Goal: Task Accomplishment & Management: Manage account settings

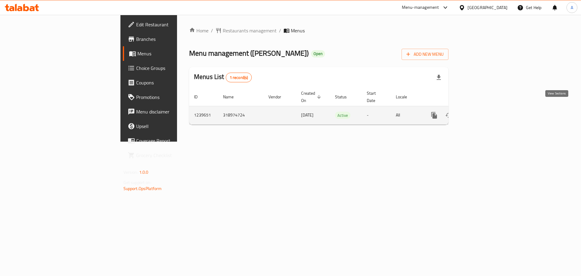
click at [482, 112] on icon "enhanced table" at bounding box center [477, 115] width 7 height 7
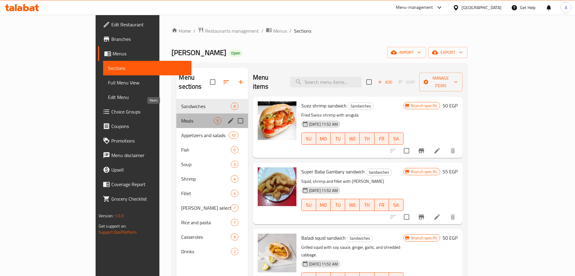
click at [181, 117] on span "Meals" at bounding box center [197, 120] width 32 height 7
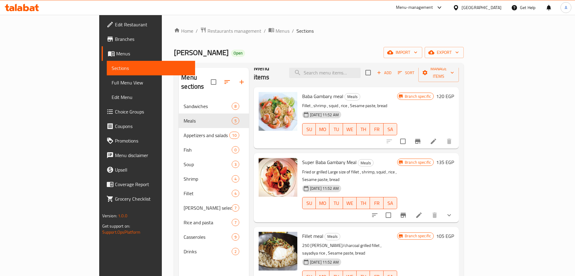
scroll to position [10, 0]
click at [422, 137] on icon "Branch-specific-item" at bounding box center [417, 140] width 7 height 7
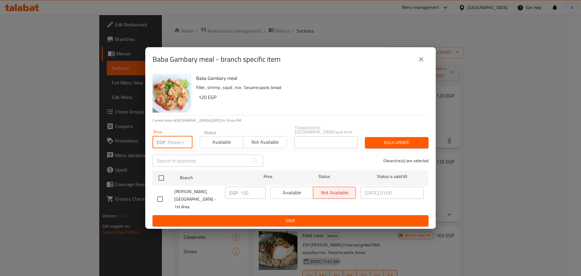
click at [176, 141] on input "number" at bounding box center [180, 142] width 25 height 12
type input "155"
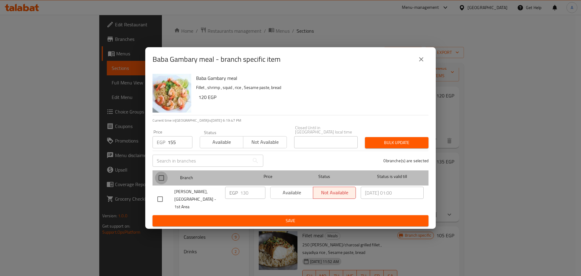
click at [164, 182] on input "checkbox" at bounding box center [161, 178] width 13 height 13
checkbox input "true"
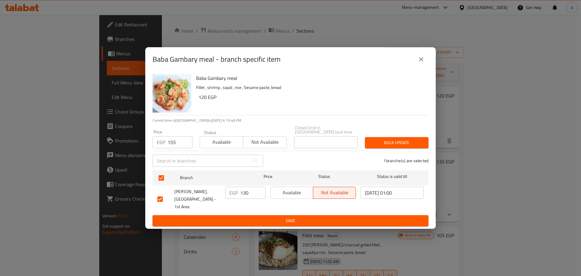
click at [375, 146] on span "Bulk update" at bounding box center [397, 143] width 54 height 8
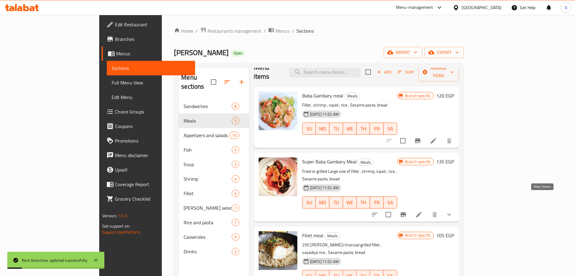
click at [453, 211] on icon "show more" at bounding box center [449, 214] width 7 height 7
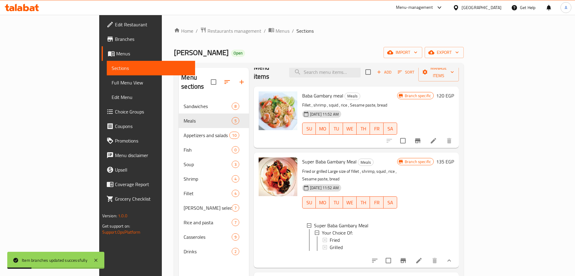
scroll to position [33, 0]
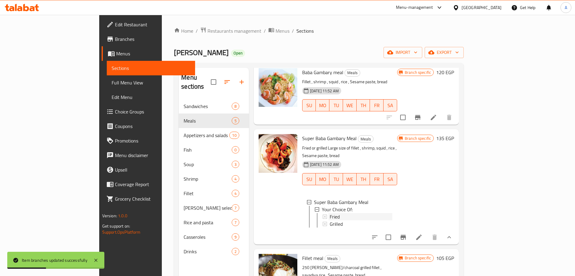
click at [356, 213] on div "Fried" at bounding box center [361, 216] width 63 height 7
click at [406, 235] on icon "Branch-specific-item" at bounding box center [403, 237] width 5 height 5
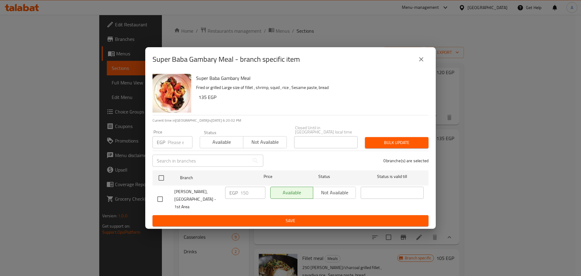
click at [174, 144] on input "number" at bounding box center [180, 142] width 25 height 12
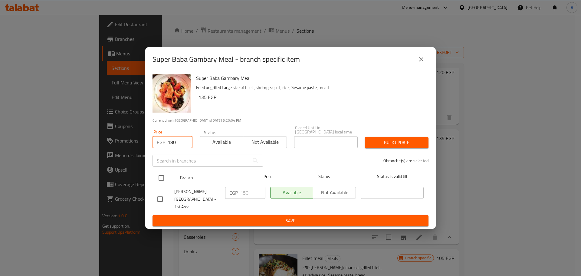
type input "180"
click at [161, 182] on input "checkbox" at bounding box center [161, 178] width 13 height 13
checkbox input "true"
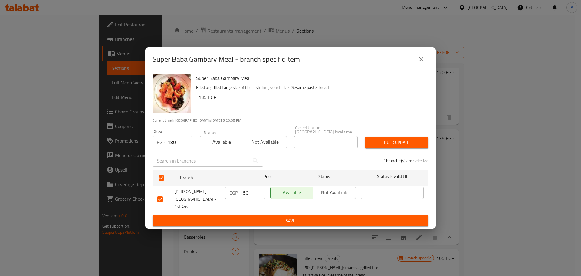
click at [377, 138] on div "Bulk update" at bounding box center [396, 142] width 71 height 18
click at [378, 142] on span "Bulk update" at bounding box center [397, 143] width 54 height 8
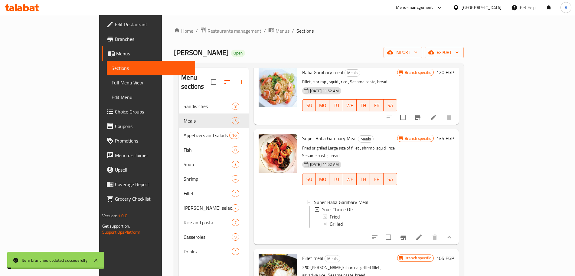
scroll to position [121, 0]
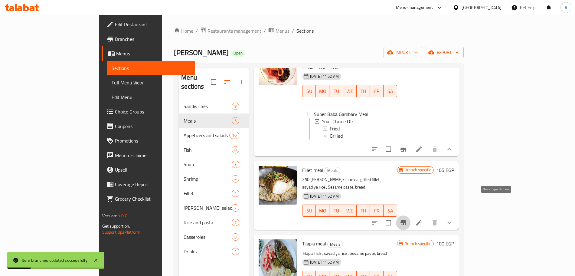
click at [406, 220] on icon "Branch-specific-item" at bounding box center [403, 222] width 5 height 5
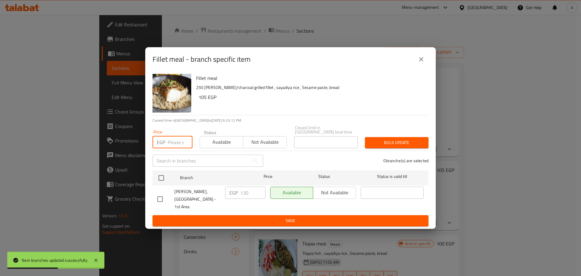
click at [174, 142] on input "number" at bounding box center [180, 142] width 25 height 12
type input "170"
click at [162, 180] on input "checkbox" at bounding box center [161, 178] width 13 height 13
checkbox input "true"
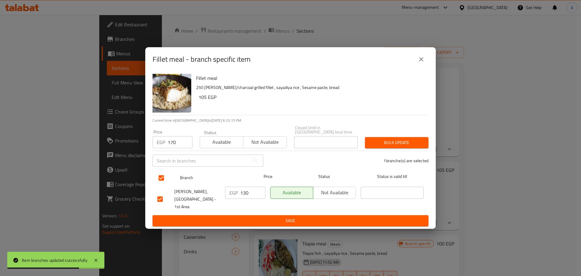
checkbox input "true"
click at [371, 141] on span "Bulk update" at bounding box center [397, 143] width 54 height 8
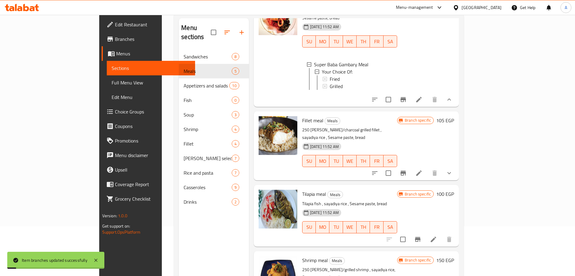
scroll to position [85, 0]
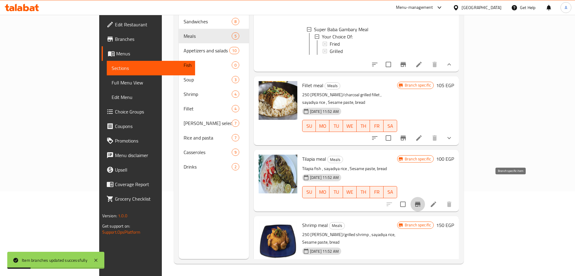
click at [422, 201] on icon "Branch-specific-item" at bounding box center [417, 204] width 7 height 7
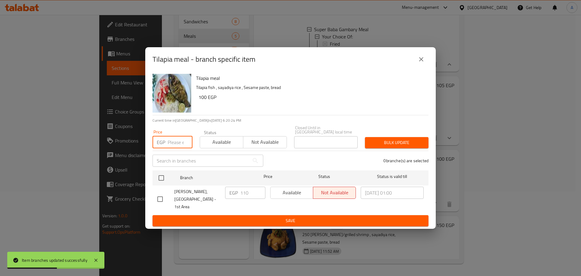
click at [173, 142] on input "number" at bounding box center [180, 142] width 25 height 12
type input "120"
click at [165, 179] on input "checkbox" at bounding box center [161, 178] width 13 height 13
checkbox input "true"
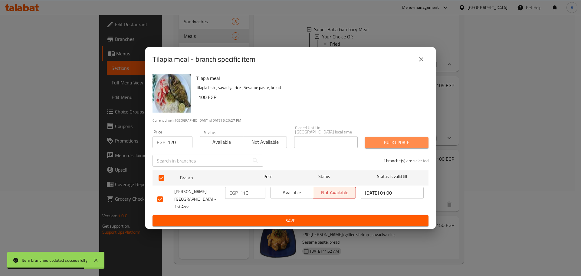
click at [378, 146] on span "Bulk update" at bounding box center [397, 143] width 54 height 8
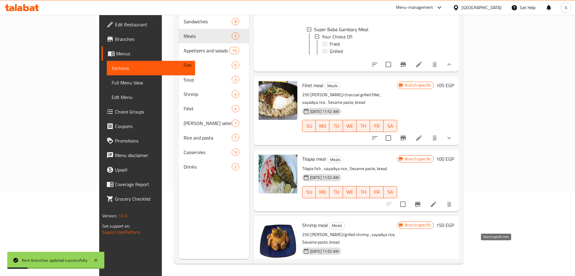
click at [406, 275] on icon "Branch-specific-item" at bounding box center [403, 277] width 5 height 5
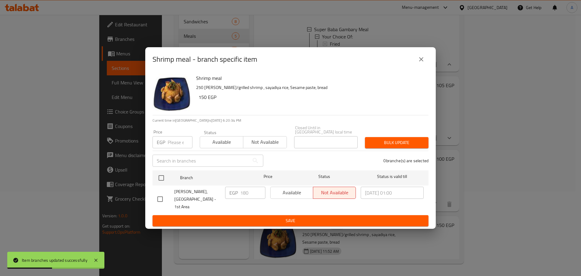
click at [177, 143] on input "number" at bounding box center [180, 142] width 25 height 12
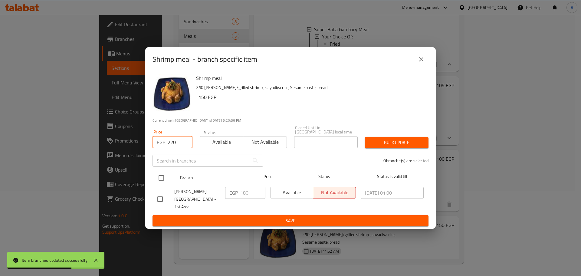
type input "220"
click at [162, 181] on input "checkbox" at bounding box center [161, 178] width 13 height 13
checkbox input "true"
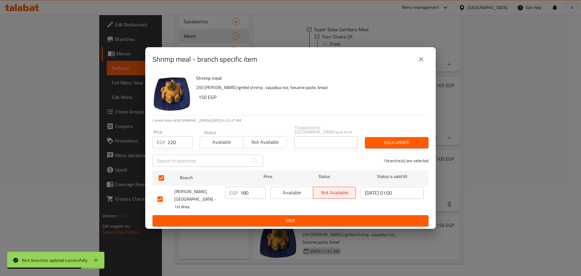
click at [377, 144] on span "Bulk update" at bounding box center [397, 143] width 54 height 8
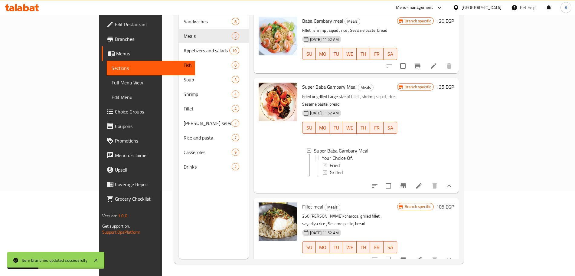
scroll to position [0, 0]
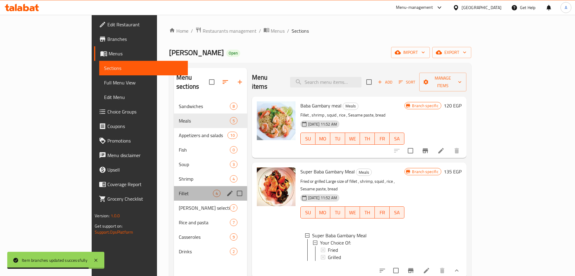
click at [174, 186] on div "Fillet 4" at bounding box center [210, 193] width 73 height 15
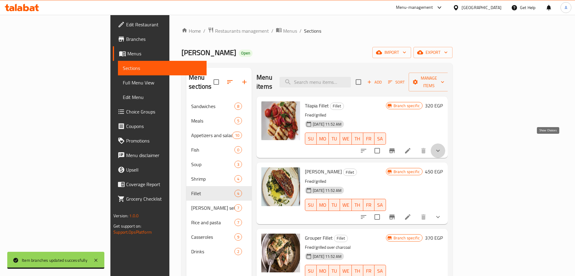
click at [442, 147] on icon "show more" at bounding box center [438, 150] width 7 height 7
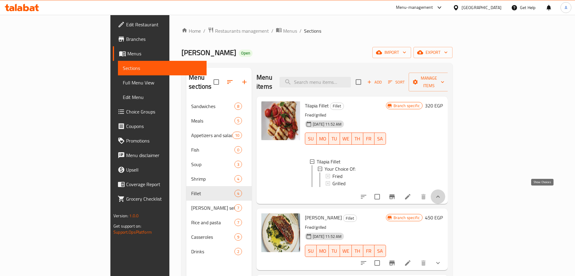
click at [440, 196] on icon "show more" at bounding box center [438, 197] width 4 height 2
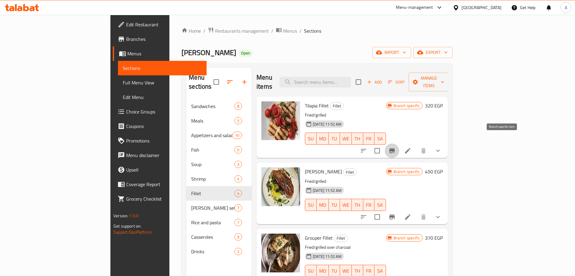
click at [395, 148] on icon "Branch-specific-item" at bounding box center [392, 150] width 5 height 5
click at [412, 147] on icon at bounding box center [407, 150] width 7 height 7
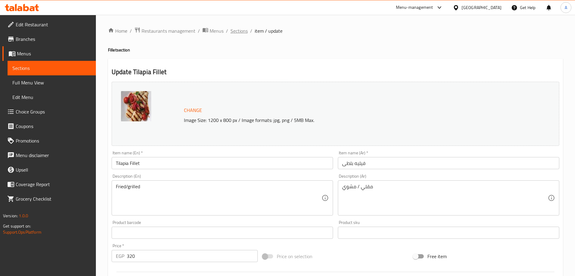
click at [242, 31] on span "Sections" at bounding box center [239, 30] width 17 height 7
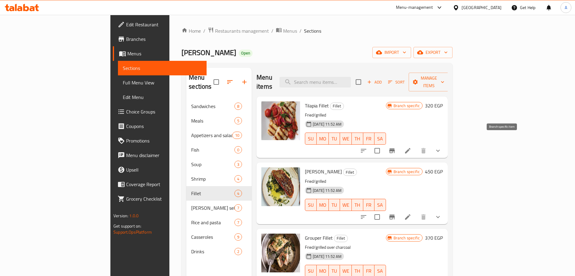
click at [395, 148] on icon "Branch-specific-item" at bounding box center [392, 150] width 5 height 5
click at [411, 214] on icon at bounding box center [407, 216] width 5 height 5
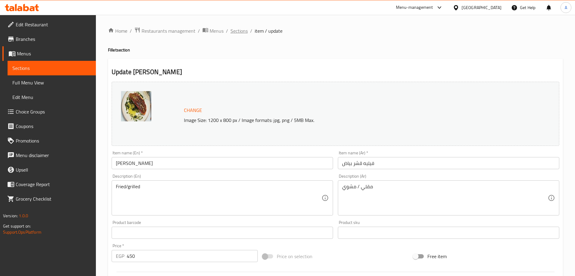
click at [239, 31] on span "Sections" at bounding box center [239, 30] width 17 height 7
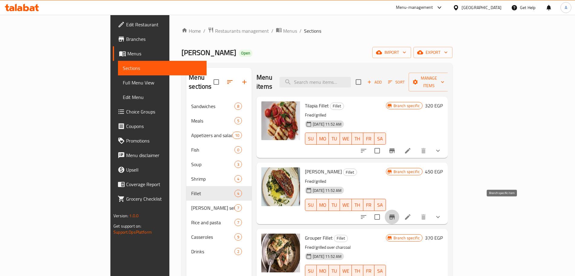
click at [396, 213] on icon "Branch-specific-item" at bounding box center [392, 216] width 7 height 7
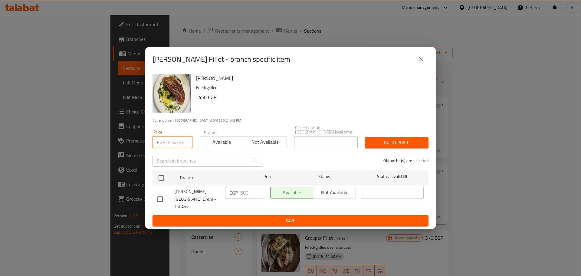
click at [177, 144] on input "number" at bounding box center [180, 142] width 25 height 12
type input "2"
type input "560"
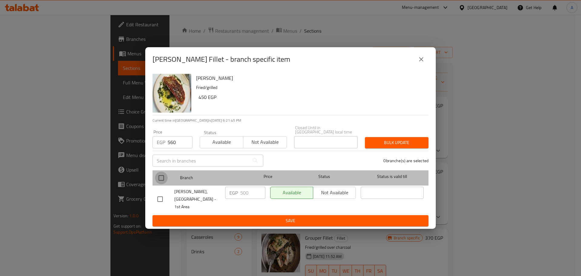
click at [162, 176] on input "checkbox" at bounding box center [161, 178] width 13 height 13
checkbox input "true"
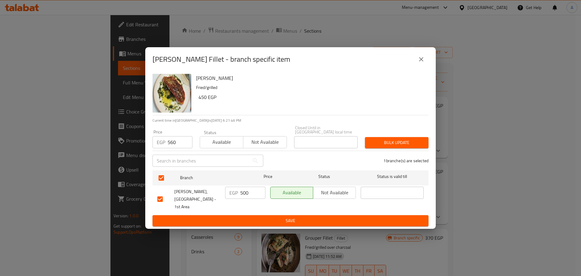
click at [422, 143] on span "Bulk update" at bounding box center [397, 143] width 54 height 8
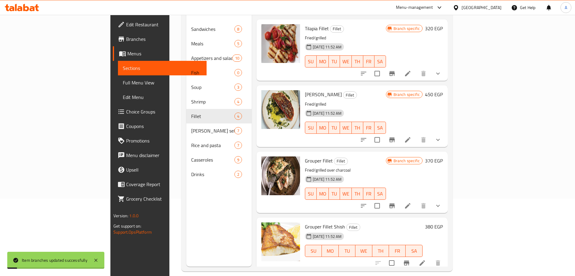
scroll to position [85, 0]
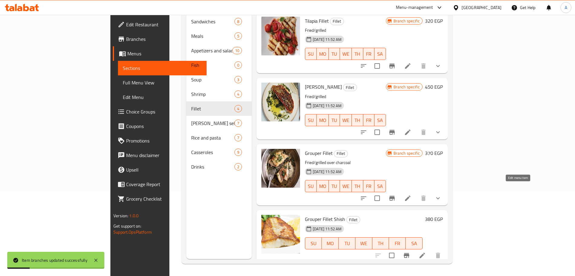
click at [412, 195] on icon at bounding box center [407, 198] width 7 height 7
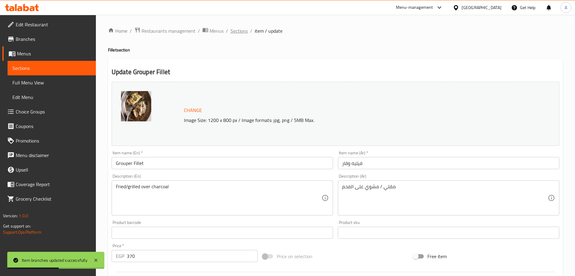
click at [243, 32] on span "Sections" at bounding box center [239, 30] width 17 height 7
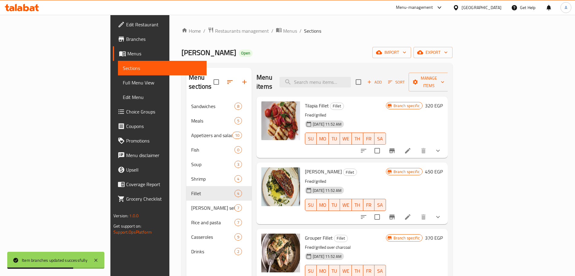
scroll to position [85, 0]
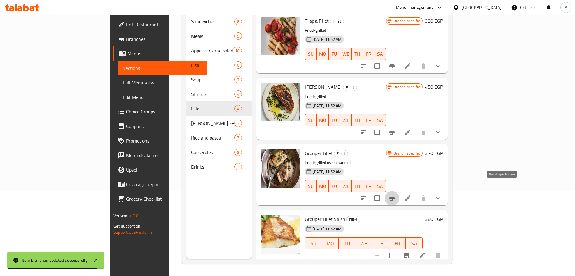
click at [396, 195] on icon "Branch-specific-item" at bounding box center [392, 198] width 7 height 7
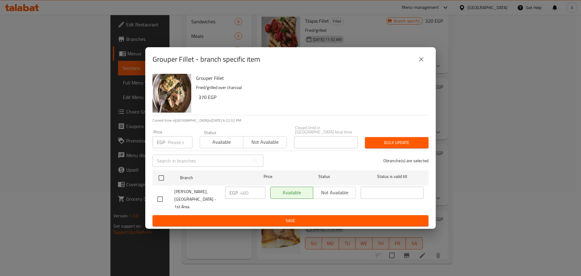
click at [177, 144] on input "number" at bounding box center [180, 142] width 25 height 12
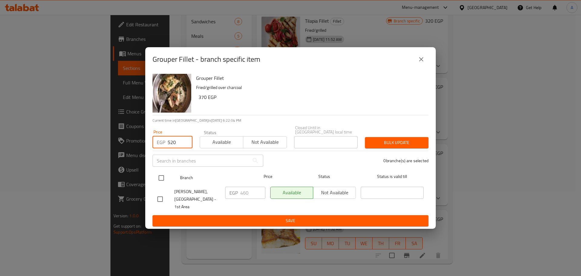
type input "520"
click at [159, 178] on input "checkbox" at bounding box center [161, 178] width 13 height 13
checkbox input "true"
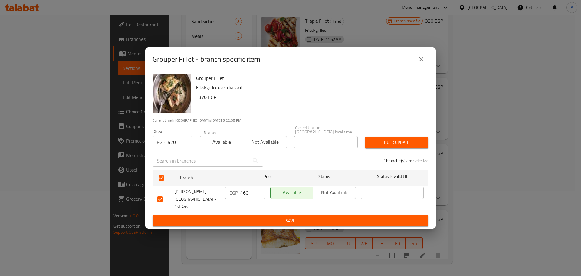
click at [380, 145] on span "Bulk update" at bounding box center [397, 143] width 54 height 8
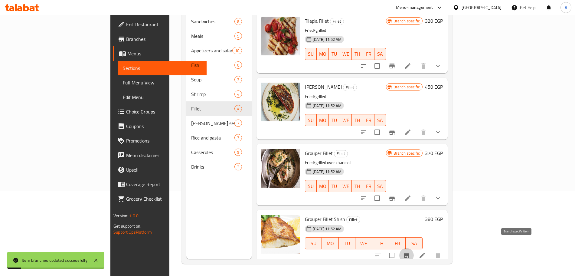
click at [409, 253] on icon "Branch-specific-item" at bounding box center [406, 255] width 5 height 5
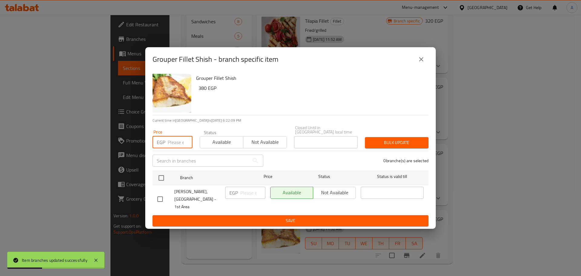
click at [176, 143] on input "number" at bounding box center [180, 142] width 25 height 12
type input "560"
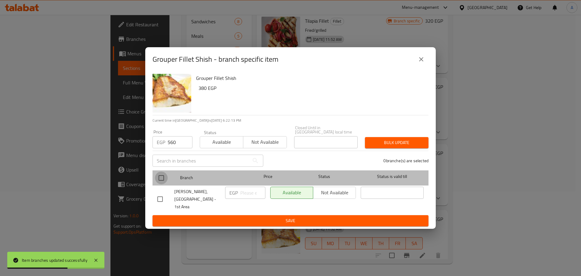
click at [163, 180] on input "checkbox" at bounding box center [161, 178] width 13 height 13
checkbox input "true"
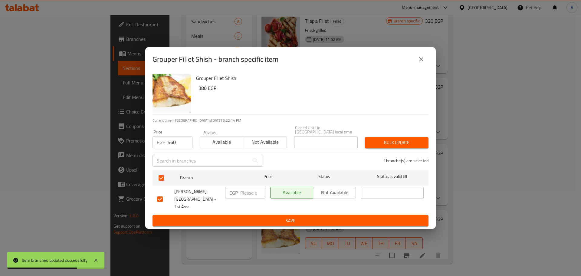
click at [380, 143] on span "Bulk update" at bounding box center [397, 143] width 54 height 8
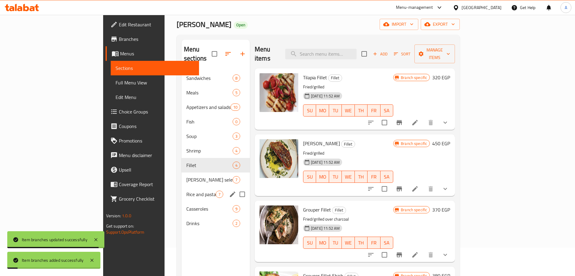
scroll to position [0, 0]
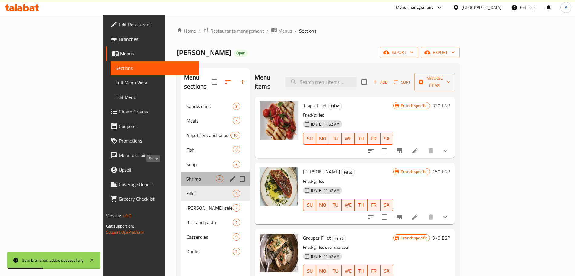
click at [186, 175] on span "Shrimp" at bounding box center [200, 178] width 29 height 7
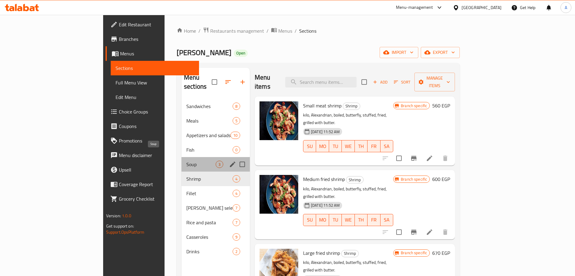
click at [186, 161] on span "Soup" at bounding box center [200, 164] width 29 height 7
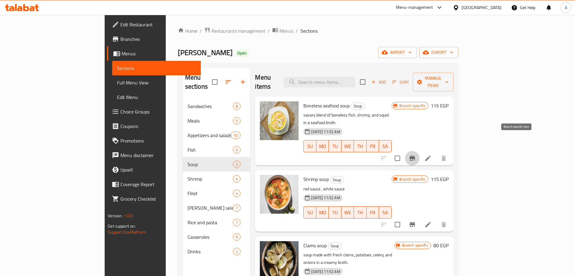
click at [416, 155] on icon "Branch-specific-item" at bounding box center [412, 158] width 7 height 7
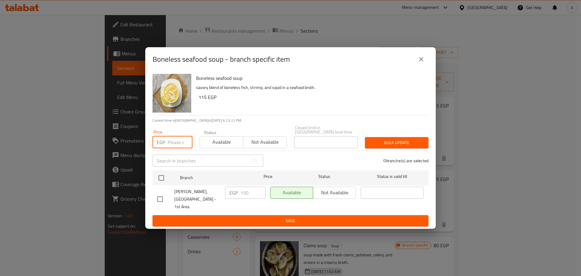
click at [176, 143] on input "number" at bounding box center [180, 142] width 25 height 12
type input "169"
click at [165, 176] on input "checkbox" at bounding box center [161, 178] width 13 height 13
checkbox input "true"
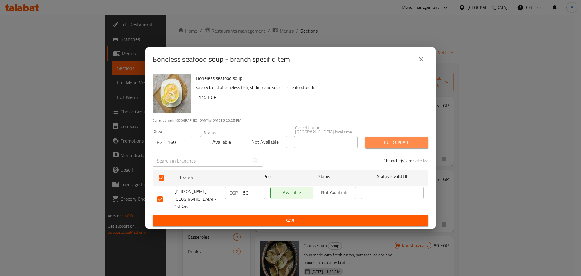
click at [406, 142] on span "Bulk update" at bounding box center [397, 143] width 54 height 8
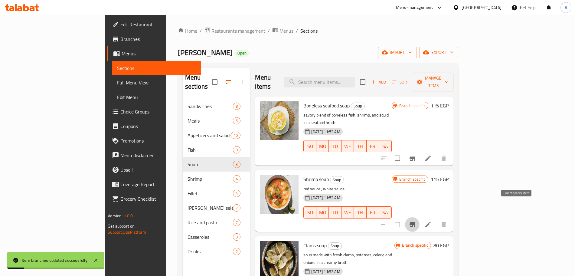
click at [415, 222] on icon "Branch-specific-item" at bounding box center [412, 224] width 5 height 5
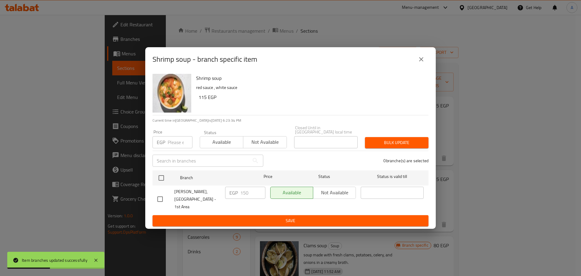
click at [178, 143] on input "number" at bounding box center [180, 142] width 25 height 12
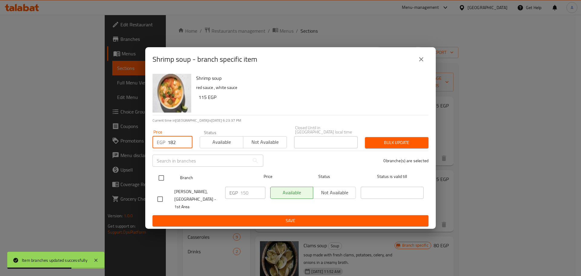
type input "182"
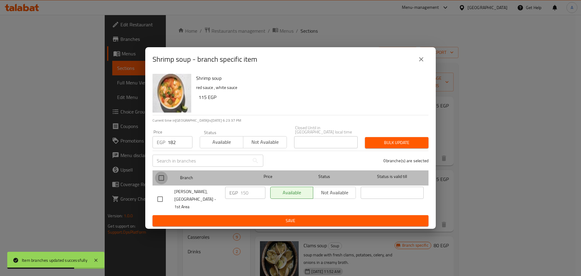
click at [162, 178] on input "checkbox" at bounding box center [161, 178] width 13 height 13
checkbox input "true"
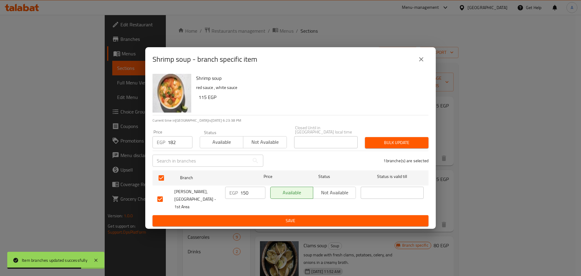
click at [394, 143] on span "Bulk update" at bounding box center [397, 143] width 54 height 8
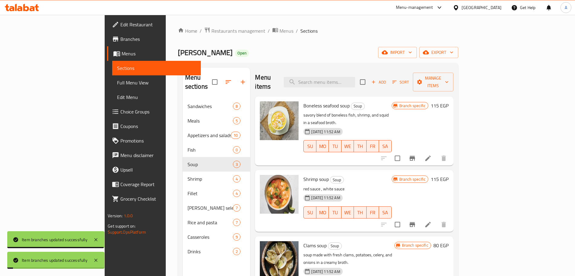
scroll to position [85, 0]
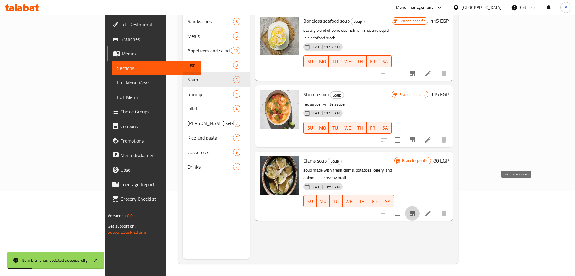
click at [415, 211] on icon "Branch-specific-item" at bounding box center [412, 213] width 5 height 5
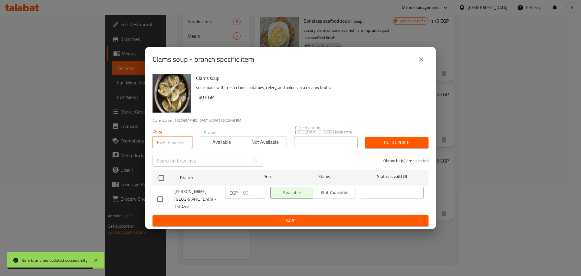
click at [176, 142] on input "number" at bounding box center [180, 142] width 25 height 12
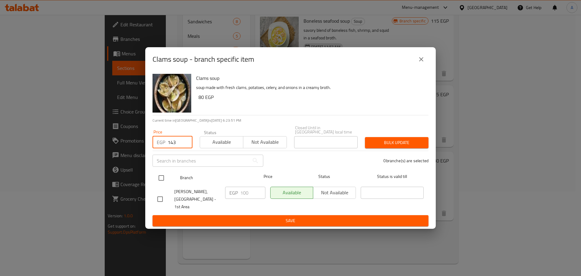
type input "143"
click at [160, 179] on input "checkbox" at bounding box center [161, 178] width 13 height 13
checkbox input "true"
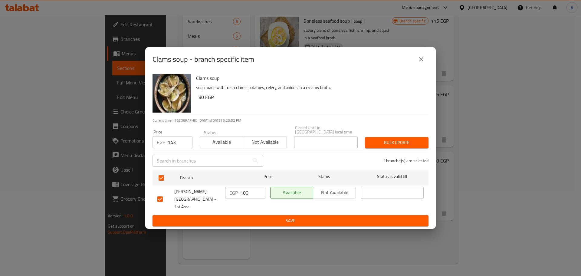
click at [379, 142] on span "Bulk update" at bounding box center [397, 143] width 54 height 8
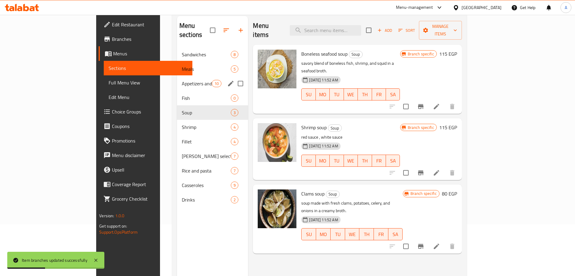
scroll to position [49, 0]
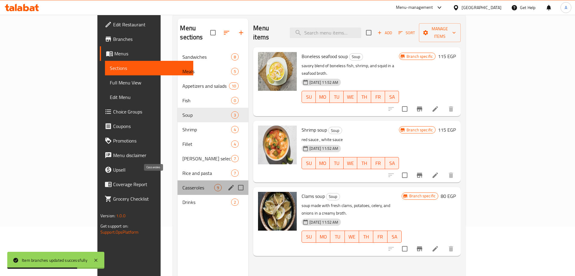
click at [182, 184] on span "Casseroles" at bounding box center [198, 187] width 32 height 7
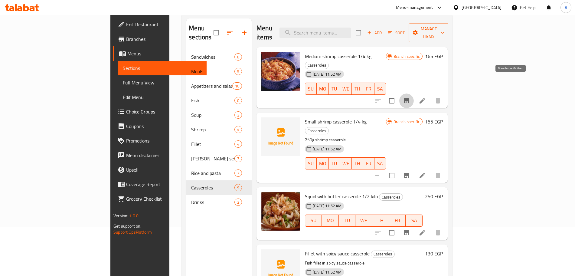
click at [410, 97] on icon "Branch-specific-item" at bounding box center [406, 100] width 7 height 7
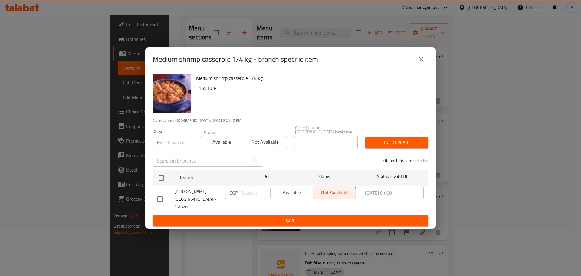
click at [176, 142] on input "number" at bounding box center [180, 142] width 25 height 12
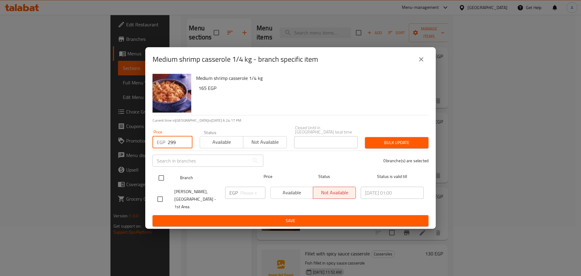
type input "299"
click at [164, 179] on input "checkbox" at bounding box center [161, 178] width 13 height 13
checkbox input "true"
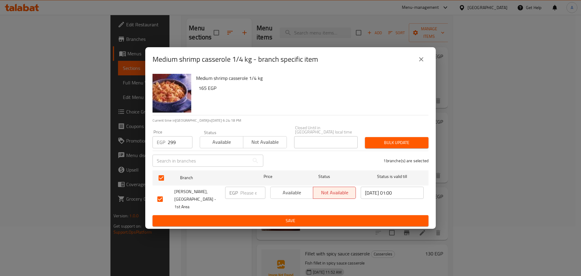
click at [401, 150] on div "Bulk update" at bounding box center [396, 142] width 71 height 18
click at [401, 140] on span "Bulk update" at bounding box center [397, 143] width 54 height 8
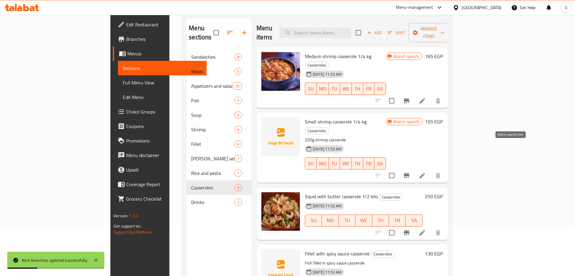
click at [409, 173] on icon "Branch-specific-item" at bounding box center [406, 175] width 5 height 5
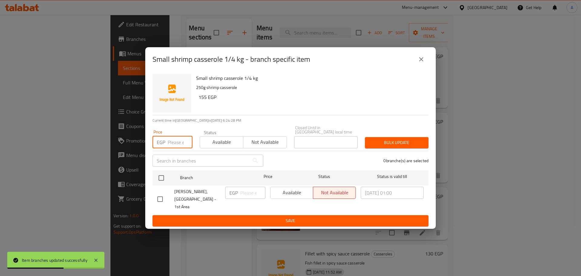
click at [176, 146] on input "number" at bounding box center [180, 142] width 25 height 12
type input "6"
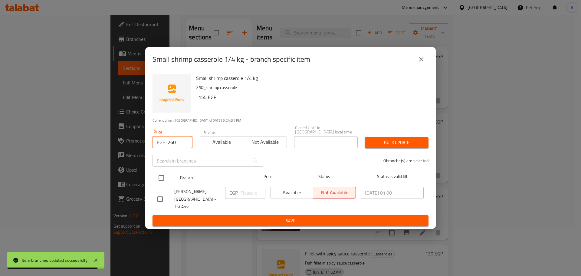
type input "260"
click at [162, 181] on input "checkbox" at bounding box center [161, 178] width 13 height 13
checkbox input "true"
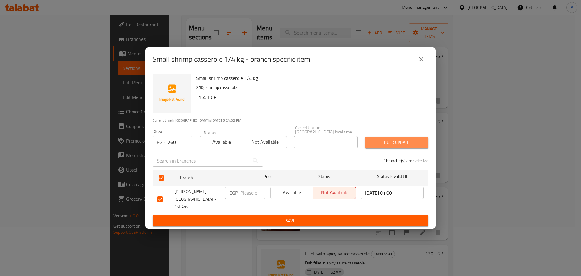
click at [383, 142] on span "Bulk update" at bounding box center [397, 143] width 54 height 8
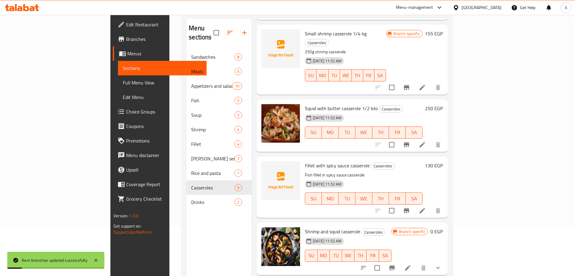
scroll to position [92, 0]
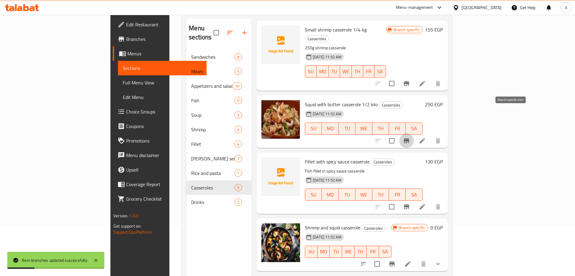
click at [409, 138] on icon "Branch-specific-item" at bounding box center [406, 140] width 5 height 5
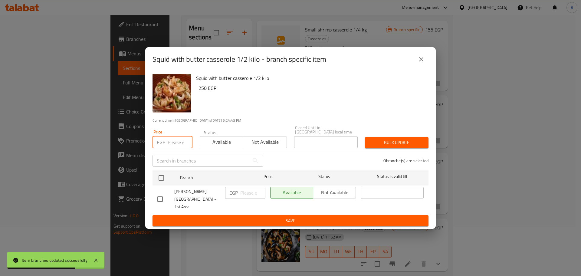
click at [173, 146] on input "number" at bounding box center [180, 142] width 25 height 12
type input "2"
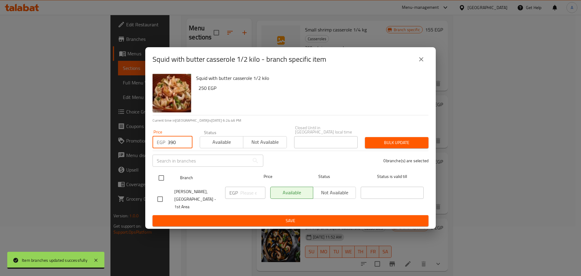
type input "390"
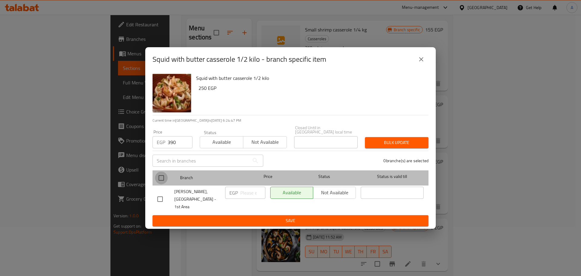
click at [161, 184] on input "checkbox" at bounding box center [161, 178] width 13 height 13
checkbox input "true"
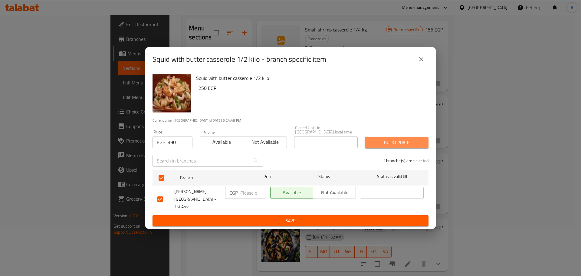
click at [383, 143] on span "Bulk update" at bounding box center [397, 143] width 54 height 8
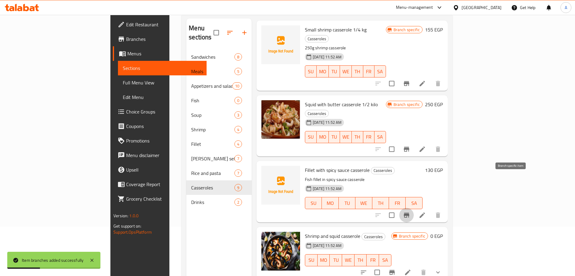
click at [410, 212] on icon "Branch-specific-item" at bounding box center [406, 215] width 7 height 7
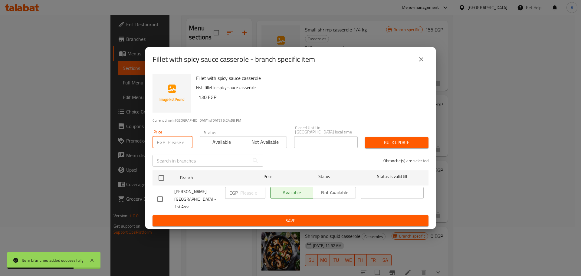
click at [171, 142] on input "number" at bounding box center [180, 142] width 25 height 12
type input "182"
click at [158, 177] on input "checkbox" at bounding box center [161, 178] width 13 height 13
checkbox input "true"
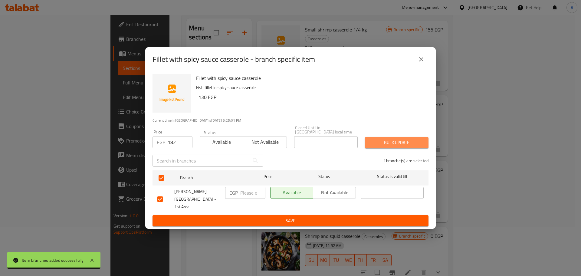
click at [407, 141] on span "Bulk update" at bounding box center [397, 143] width 54 height 8
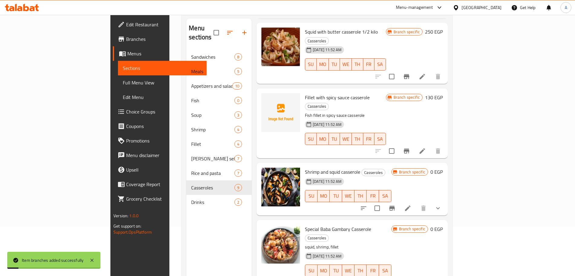
scroll to position [166, 0]
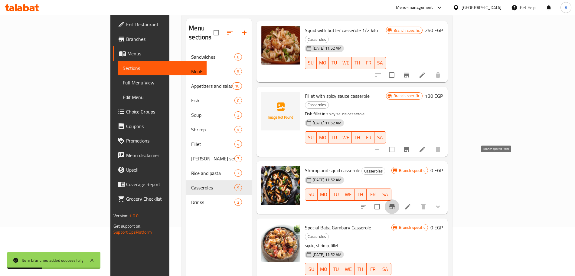
click at [395, 204] on icon "Branch-specific-item" at bounding box center [392, 206] width 5 height 5
click at [442, 203] on icon "show more" at bounding box center [438, 206] width 7 height 7
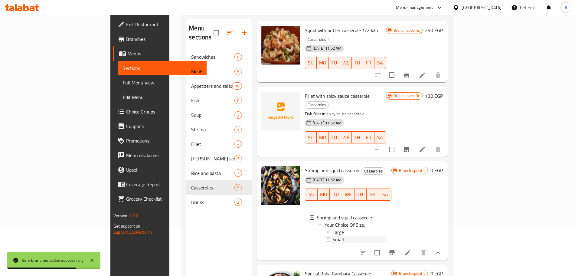
click at [339, 236] on div "Small" at bounding box center [360, 239] width 54 height 7
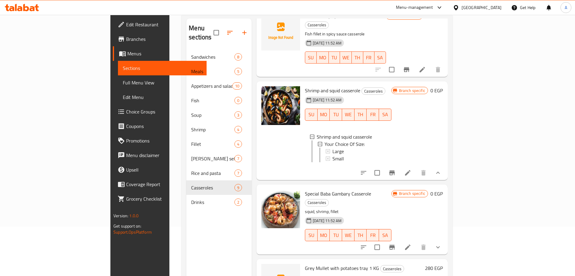
scroll to position [250, 0]
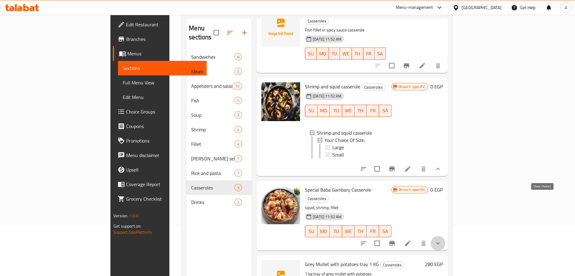
click at [442, 240] on icon "show more" at bounding box center [438, 243] width 7 height 7
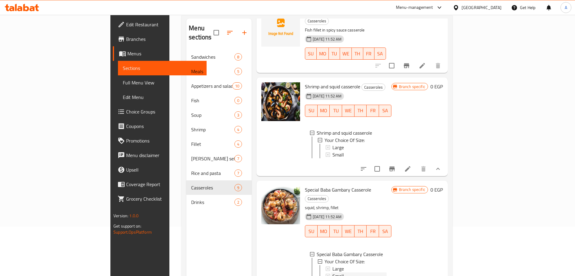
click at [335, 272] on div "Small" at bounding box center [360, 275] width 54 height 7
click at [348, 265] on div "Large" at bounding box center [360, 268] width 54 height 7
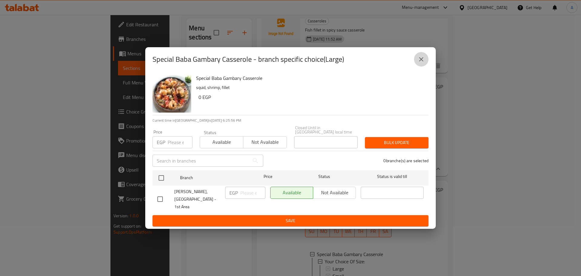
click at [420, 62] on icon "close" at bounding box center [421, 59] width 7 height 7
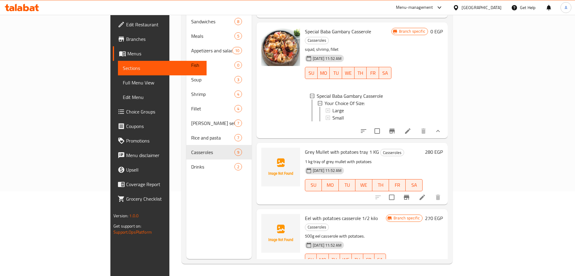
scroll to position [402, 0]
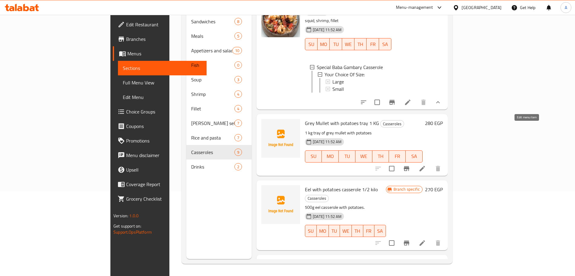
click at [425, 166] on icon at bounding box center [422, 168] width 5 height 5
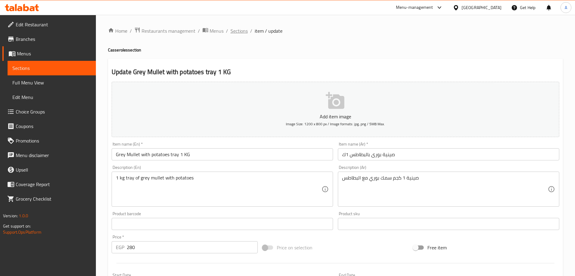
click at [243, 33] on span "Sections" at bounding box center [239, 30] width 17 height 7
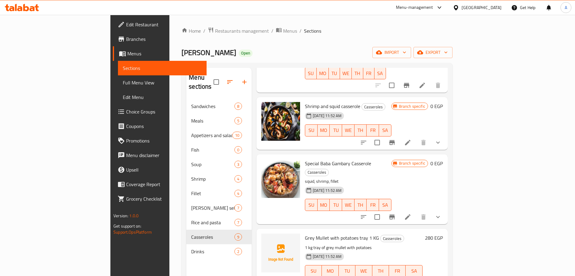
scroll to position [280, 0]
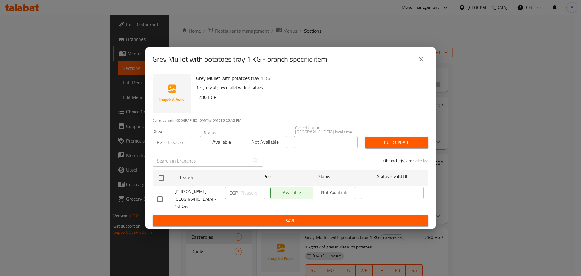
click at [173, 143] on input "number" at bounding box center [180, 142] width 25 height 12
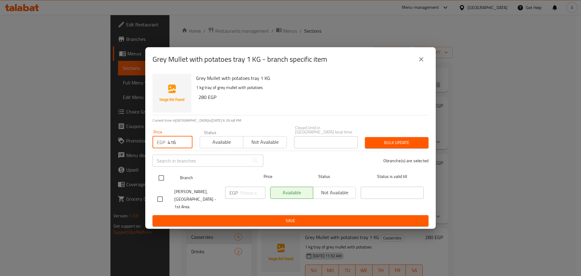
type input "416"
click at [163, 175] on input "checkbox" at bounding box center [161, 178] width 13 height 13
checkbox input "true"
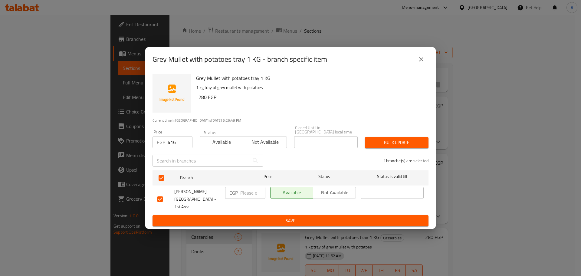
click at [384, 141] on span "Bulk update" at bounding box center [397, 143] width 54 height 8
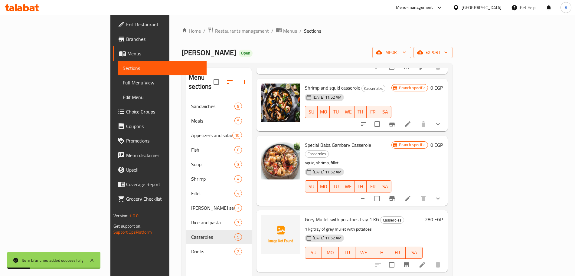
scroll to position [85, 0]
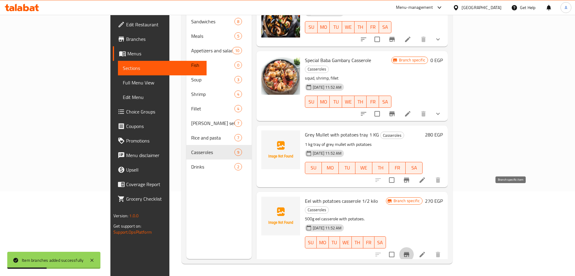
click at [410, 251] on icon "Branch-specific-item" at bounding box center [406, 254] width 7 height 7
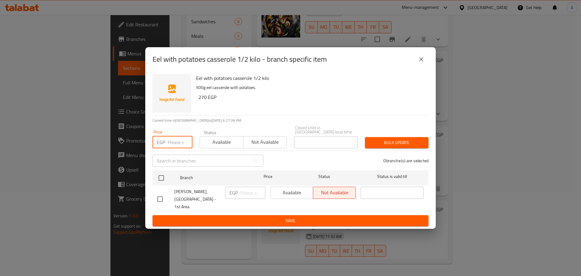
click at [176, 144] on input "number" at bounding box center [180, 142] width 25 height 12
type input "520"
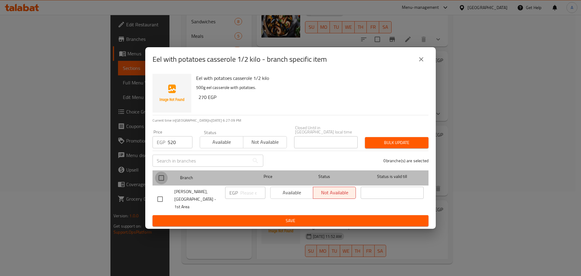
click at [161, 176] on input "checkbox" at bounding box center [161, 178] width 13 height 13
checkbox input "true"
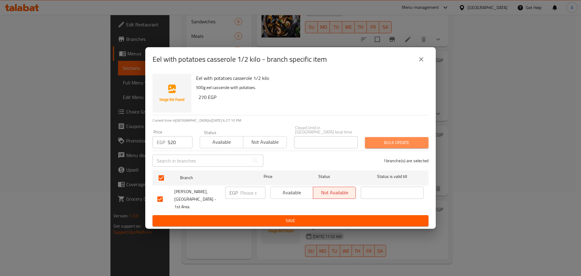
click at [413, 143] on span "Bulk update" at bounding box center [397, 143] width 54 height 8
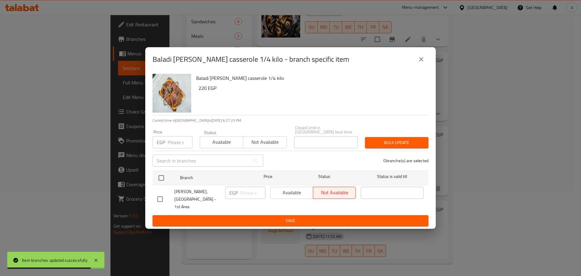
click at [418, 63] on icon "close" at bounding box center [421, 59] width 7 height 7
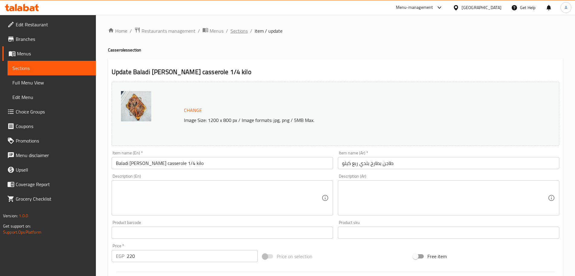
click at [235, 33] on span "Sections" at bounding box center [239, 30] width 17 height 7
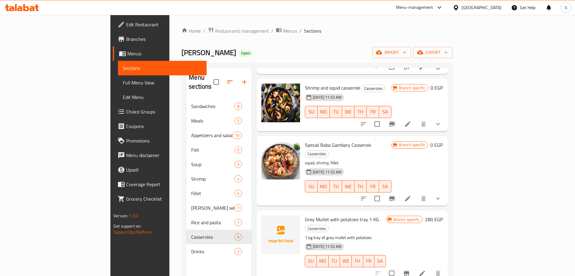
scroll to position [85, 0]
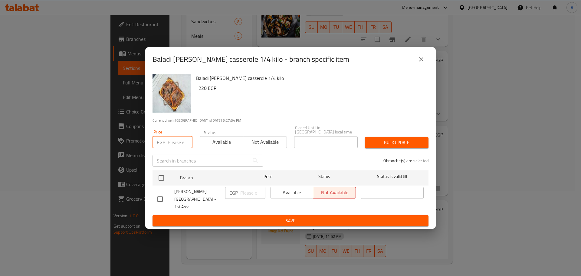
click at [176, 140] on input "number" at bounding box center [180, 142] width 25 height 12
type input "358"
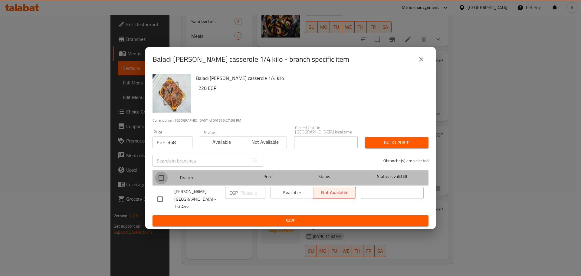
click at [163, 176] on input "checkbox" at bounding box center [161, 178] width 13 height 13
checkbox input "true"
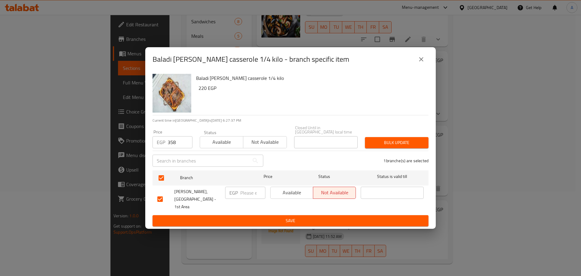
click at [385, 148] on button "Bulk update" at bounding box center [397, 142] width 64 height 11
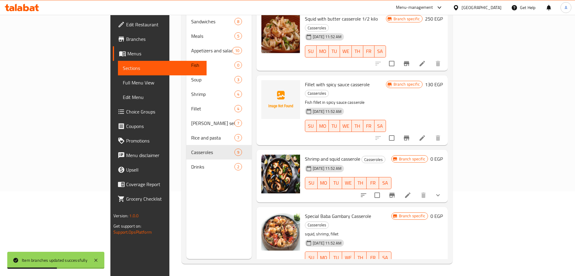
scroll to position [99, 0]
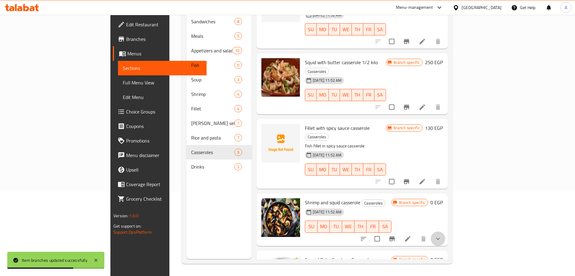
click at [446, 232] on button "show more" at bounding box center [438, 239] width 15 height 15
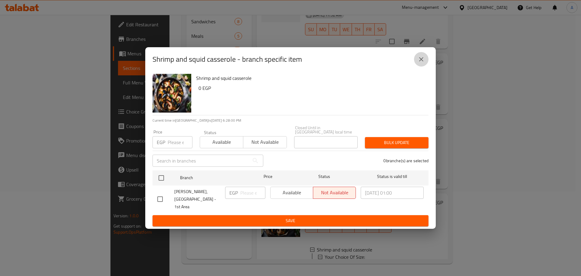
click at [423, 63] on icon "close" at bounding box center [421, 59] width 7 height 7
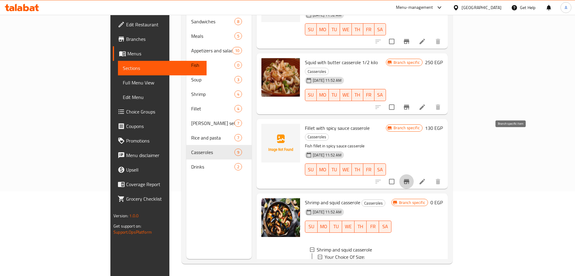
click at [410, 178] on icon "Branch-specific-item" at bounding box center [406, 181] width 7 height 7
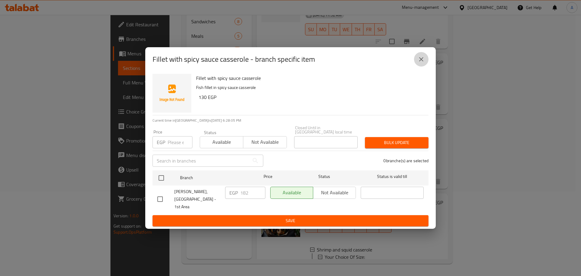
click at [419, 63] on icon "close" at bounding box center [421, 59] width 7 height 7
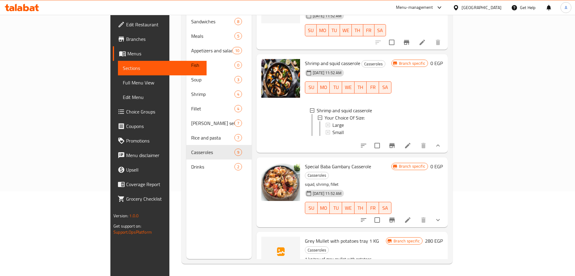
scroll to position [242, 0]
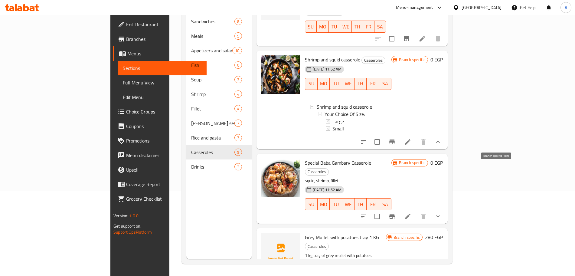
click at [395, 214] on icon "Branch-specific-item" at bounding box center [392, 216] width 5 height 5
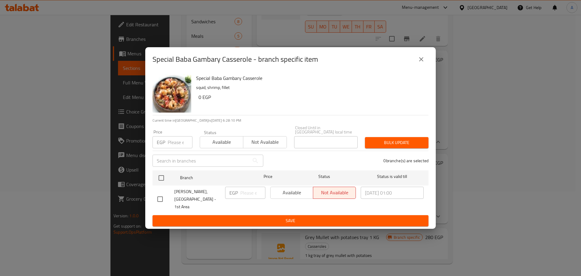
click at [420, 62] on icon "close" at bounding box center [421, 59] width 7 height 7
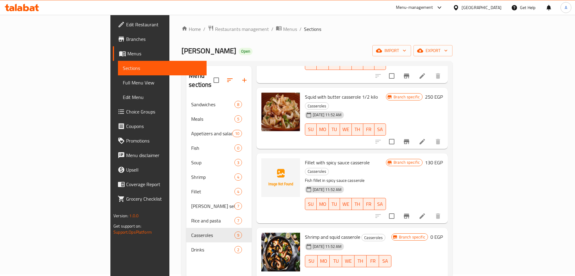
scroll to position [2, 0]
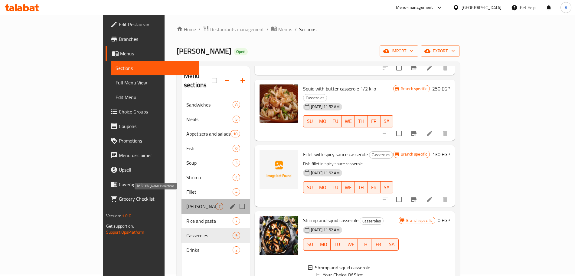
click at [186, 203] on span "[PERSON_NAME] selections" at bounding box center [200, 206] width 29 height 7
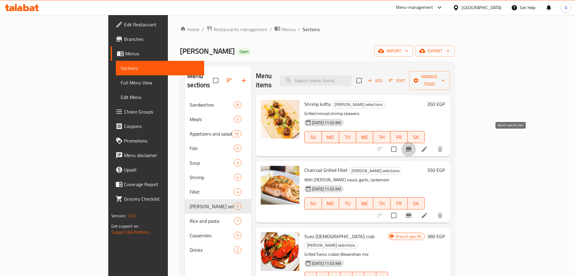
click at [413, 146] on icon "Branch-specific-item" at bounding box center [408, 149] width 7 height 7
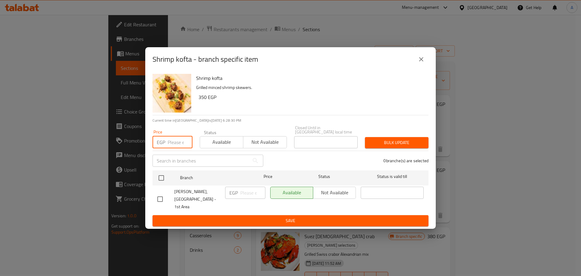
click at [179, 141] on input "number" at bounding box center [180, 142] width 25 height 12
type input "650"
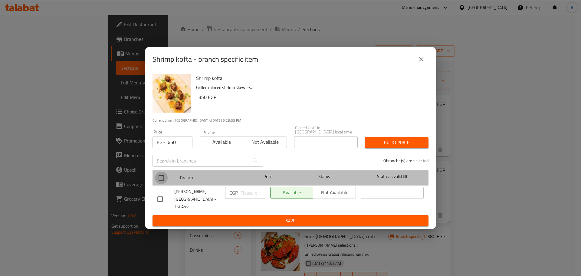
click at [162, 176] on input "checkbox" at bounding box center [161, 178] width 13 height 13
checkbox input "true"
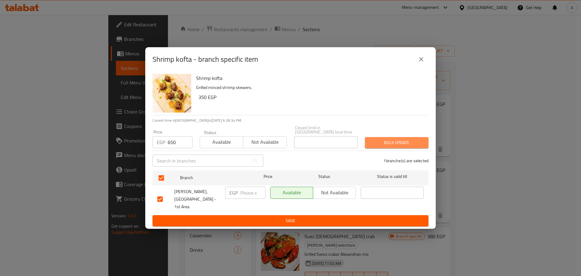
click at [381, 144] on span "Bulk update" at bounding box center [397, 143] width 54 height 8
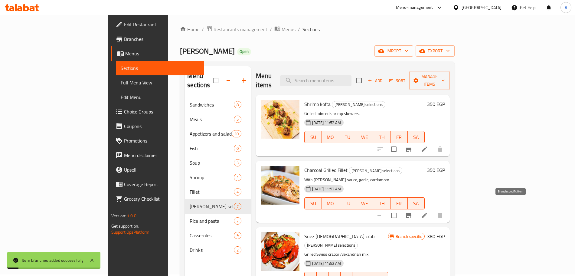
click at [412, 213] on icon "Branch-specific-item" at bounding box center [408, 215] width 5 height 5
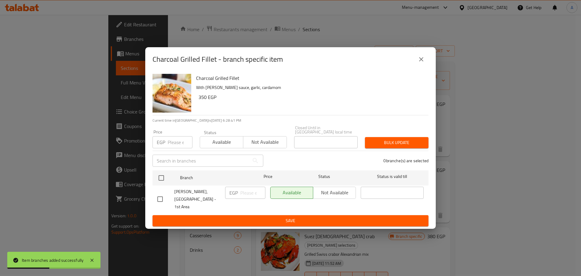
click at [173, 147] on input "number" at bounding box center [180, 142] width 25 height 12
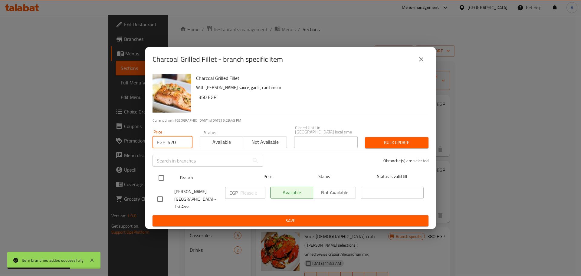
type input "520"
click at [161, 178] on input "checkbox" at bounding box center [161, 178] width 13 height 13
checkbox input "true"
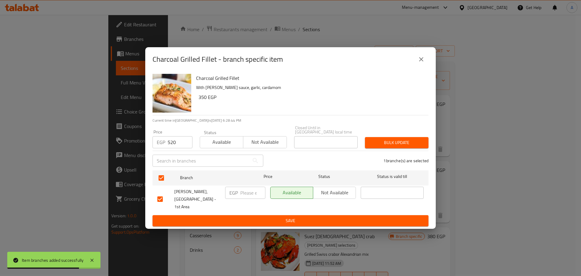
click at [382, 141] on span "Bulk update" at bounding box center [397, 143] width 54 height 8
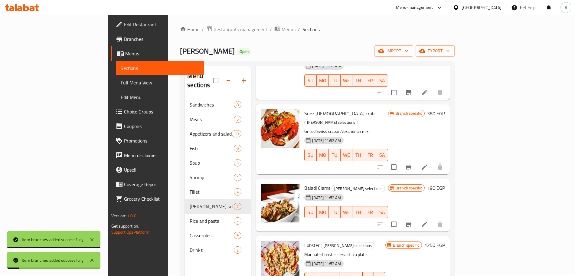
scroll to position [139, 0]
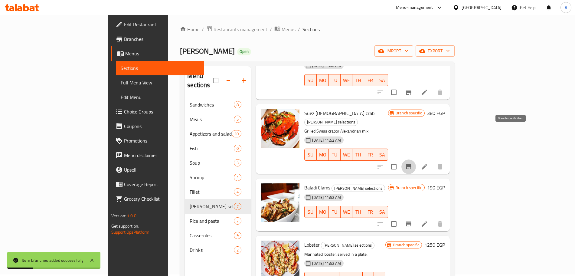
click at [413, 163] on icon "Branch-specific-item" at bounding box center [408, 166] width 7 height 7
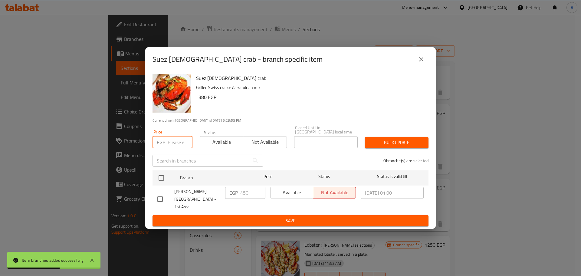
click at [176, 141] on input "number" at bounding box center [180, 142] width 25 height 12
type input "520"
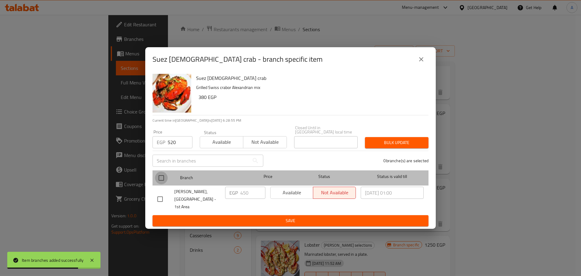
click at [162, 179] on input "checkbox" at bounding box center [161, 178] width 13 height 13
checkbox input "true"
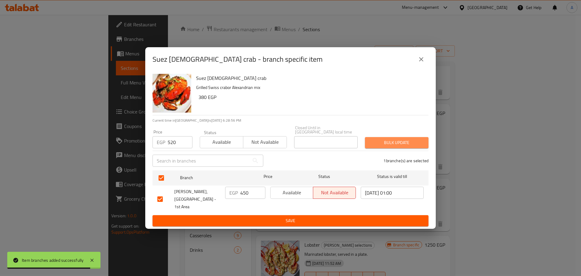
click at [393, 143] on span "Bulk update" at bounding box center [397, 143] width 54 height 8
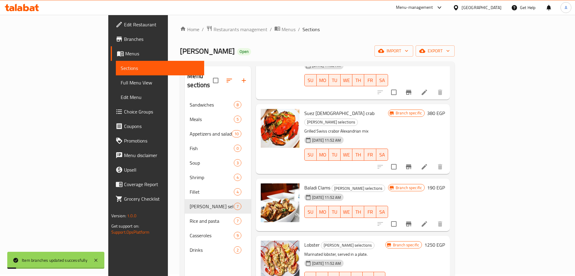
scroll to position [184, 0]
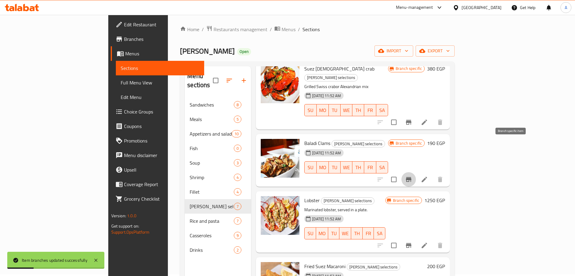
click at [416, 172] on button "Branch-specific-item" at bounding box center [409, 179] width 15 height 15
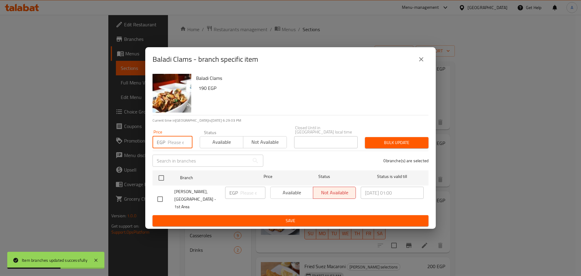
click at [176, 145] on input "number" at bounding box center [180, 142] width 25 height 12
type input "286"
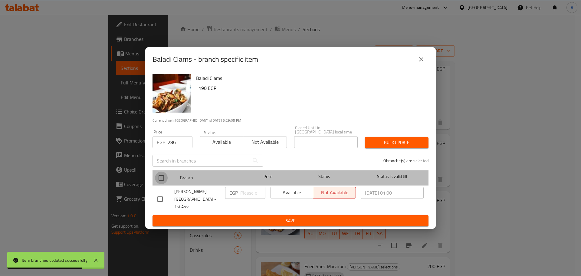
click at [162, 178] on input "checkbox" at bounding box center [161, 178] width 13 height 13
checkbox input "true"
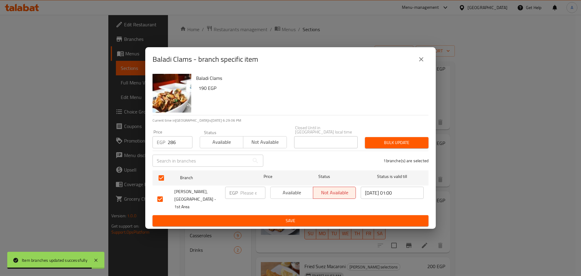
click at [374, 143] on span "Bulk update" at bounding box center [397, 143] width 54 height 8
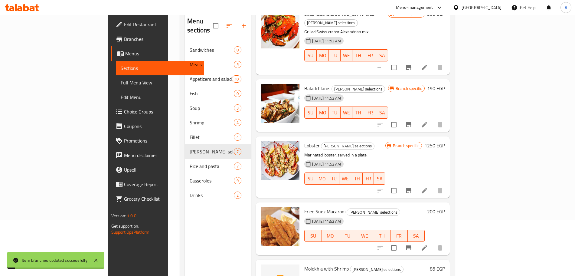
scroll to position [85, 0]
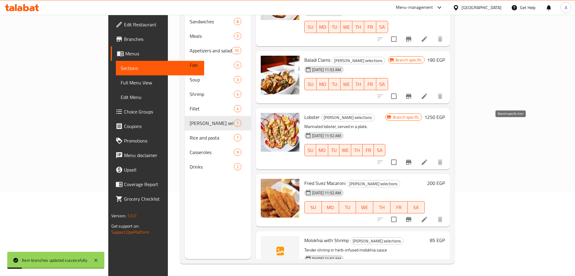
click at [412, 160] on icon "Branch-specific-item" at bounding box center [408, 162] width 5 height 5
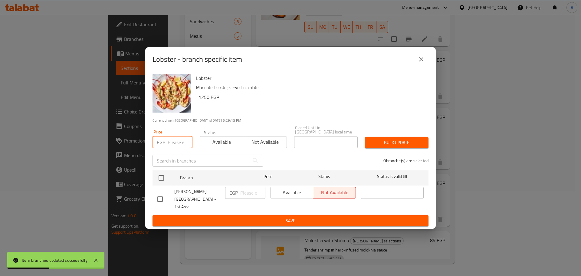
click at [179, 143] on input "number" at bounding box center [180, 142] width 25 height 12
type input "2340"
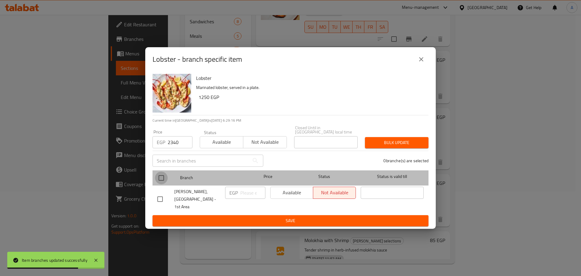
click at [163, 179] on input "checkbox" at bounding box center [161, 178] width 13 height 13
checkbox input "true"
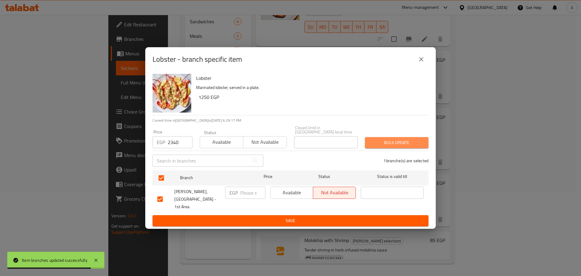
click at [378, 143] on span "Bulk update" at bounding box center [397, 143] width 54 height 8
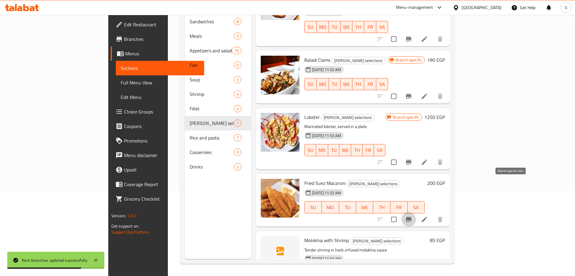
click at [412, 217] on icon "Branch-specific-item" at bounding box center [408, 219] width 5 height 5
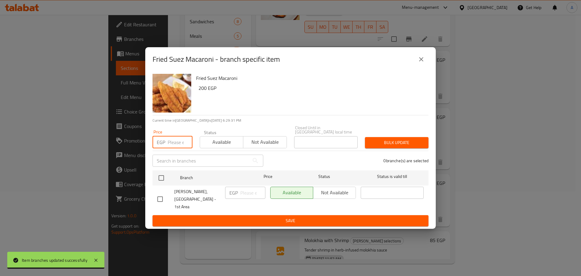
click at [177, 141] on input "number" at bounding box center [180, 142] width 25 height 12
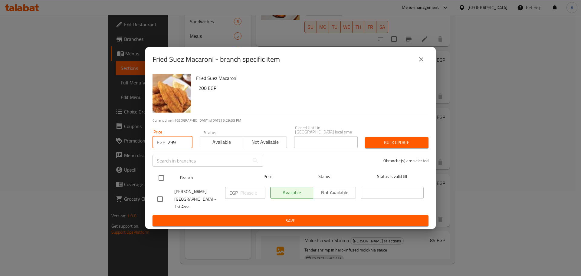
type input "299"
click at [163, 180] on input "checkbox" at bounding box center [161, 178] width 13 height 13
checkbox input "true"
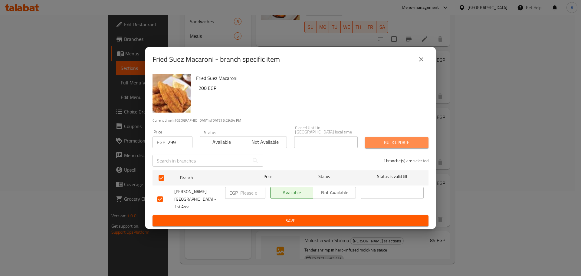
click at [394, 143] on span "Bulk update" at bounding box center [397, 143] width 54 height 8
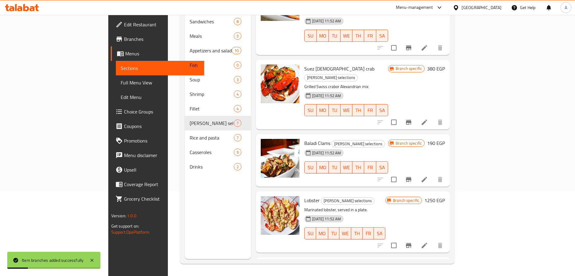
scroll to position [184, 0]
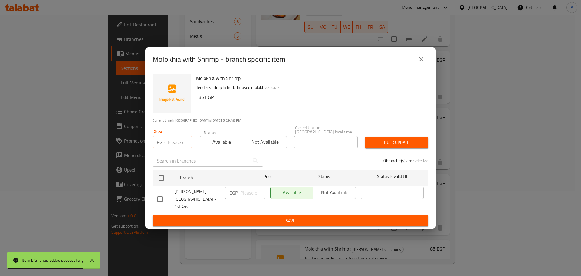
click at [177, 146] on input "number" at bounding box center [180, 142] width 25 height 12
type input "130"
click at [164, 177] on input "checkbox" at bounding box center [161, 178] width 13 height 13
checkbox input "true"
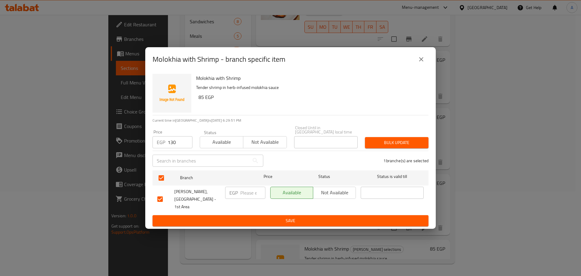
click at [383, 144] on span "Bulk update" at bounding box center [397, 143] width 54 height 8
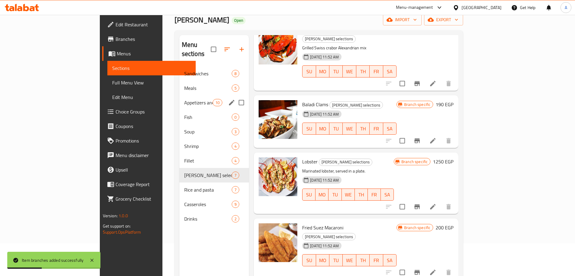
scroll to position [32, 0]
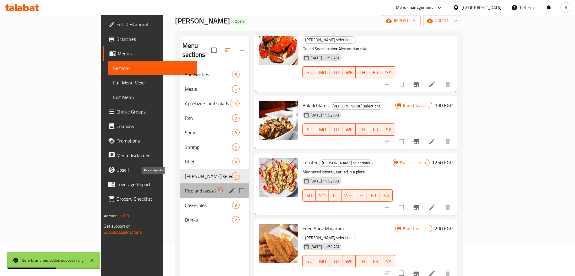
click at [185, 187] on span "Rice and pasta" at bounding box center [200, 190] width 30 height 7
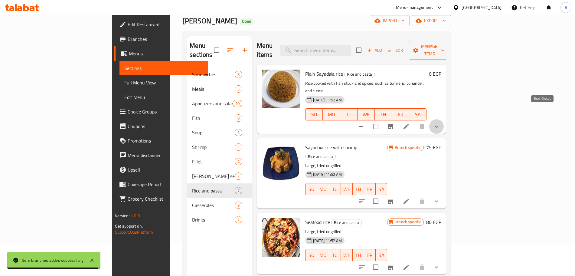
click at [440, 123] on icon "show more" at bounding box center [436, 126] width 7 height 7
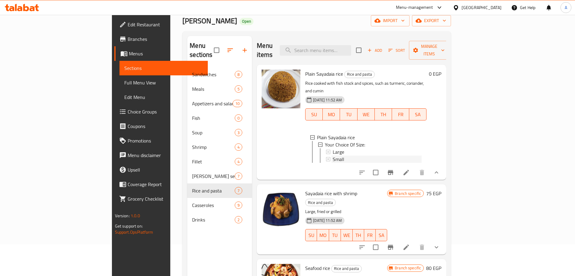
click at [332, 156] on div "Small" at bounding box center [377, 159] width 90 height 7
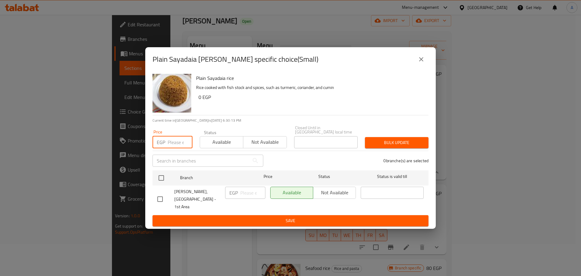
click at [180, 145] on input "number" at bounding box center [180, 142] width 25 height 12
type input "33"
click at [163, 178] on input "checkbox" at bounding box center [161, 178] width 13 height 13
checkbox input "true"
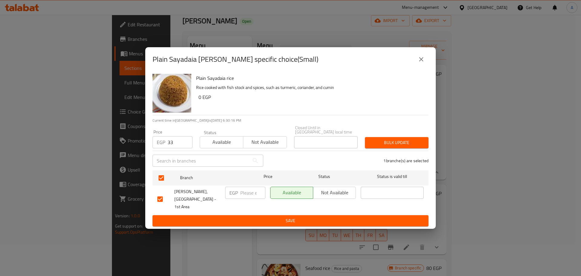
click at [380, 142] on span "Bulk update" at bounding box center [397, 143] width 54 height 8
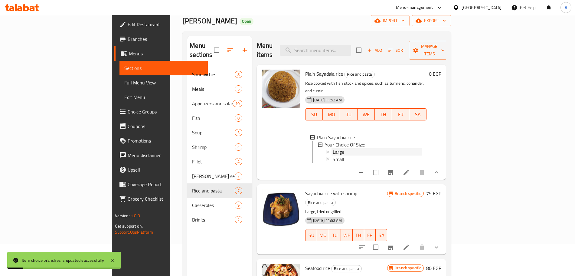
click at [380, 148] on div "Large" at bounding box center [377, 151] width 89 height 7
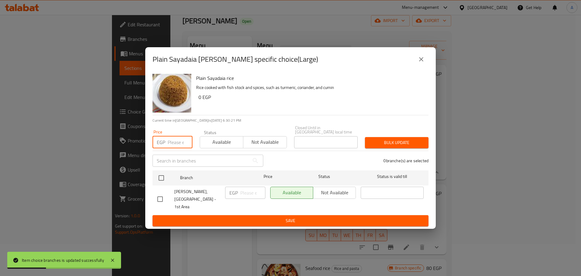
click at [173, 144] on input "number" at bounding box center [180, 142] width 25 height 12
type input "39"
click at [162, 180] on input "checkbox" at bounding box center [161, 178] width 13 height 13
checkbox input "true"
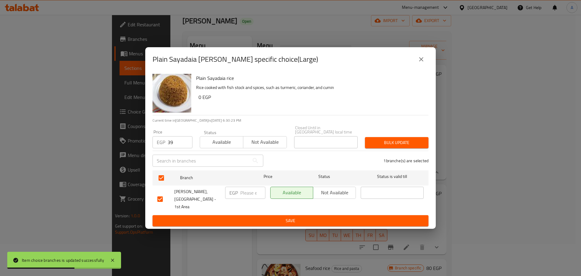
click at [388, 143] on span "Bulk update" at bounding box center [397, 143] width 54 height 8
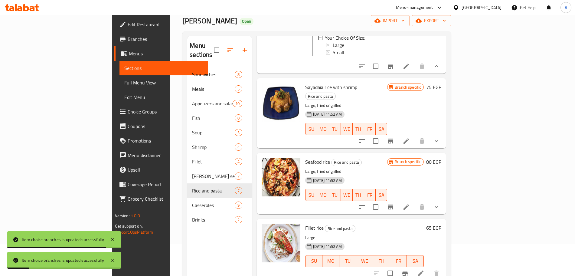
scroll to position [116, 0]
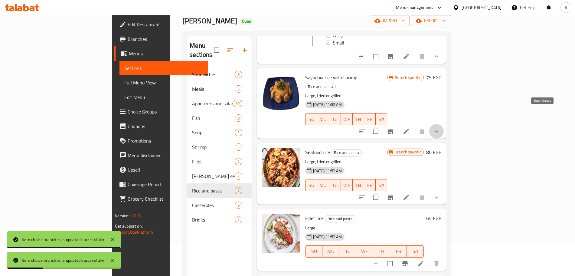
click at [440, 128] on icon "show more" at bounding box center [436, 131] width 7 height 7
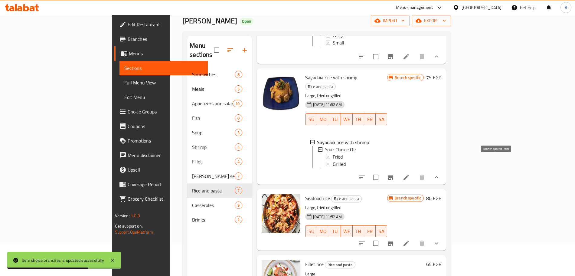
click at [394, 174] on icon "Branch-specific-item" at bounding box center [390, 177] width 7 height 7
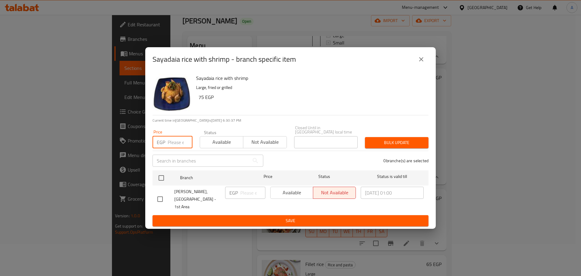
click at [174, 143] on input "number" at bounding box center [180, 142] width 25 height 12
type input "117"
click at [161, 180] on input "checkbox" at bounding box center [161, 178] width 13 height 13
checkbox input "true"
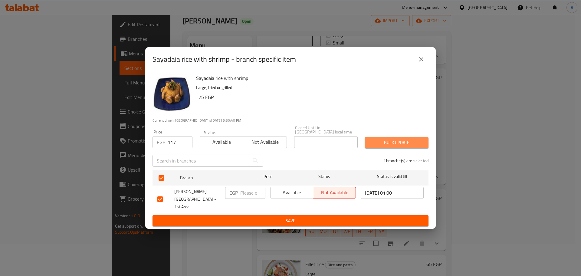
click at [410, 141] on span "Bulk update" at bounding box center [397, 143] width 54 height 8
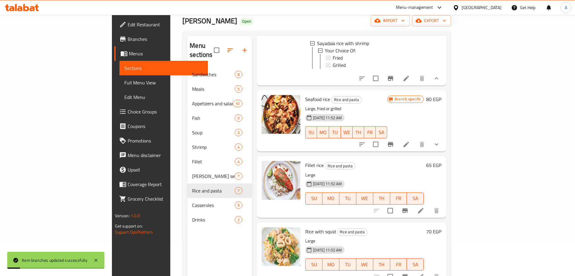
scroll to position [216, 0]
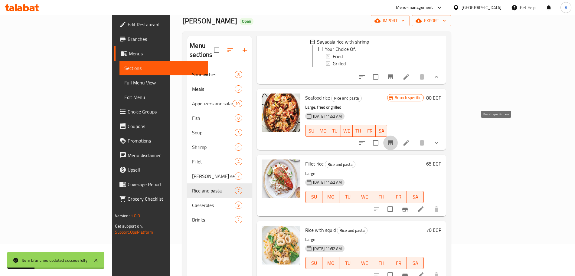
click at [393, 140] on icon "Branch-specific-item" at bounding box center [390, 142] width 5 height 5
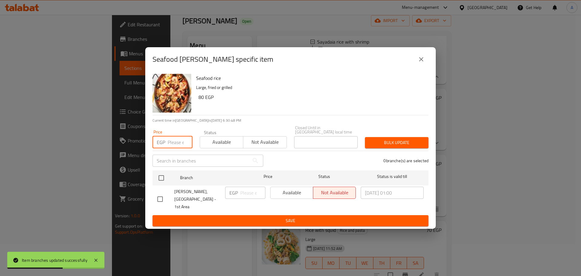
click at [173, 142] on input "number" at bounding box center [180, 142] width 25 height 12
type input "130"
click at [163, 180] on input "checkbox" at bounding box center [161, 178] width 13 height 13
checkbox input "true"
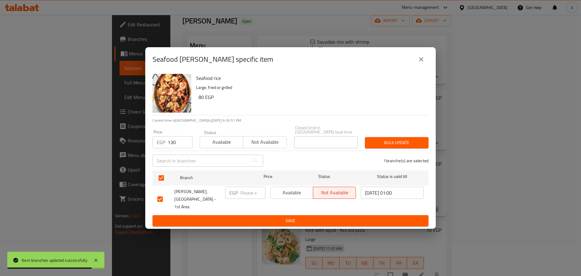
click at [401, 145] on span "Bulk update" at bounding box center [397, 143] width 54 height 8
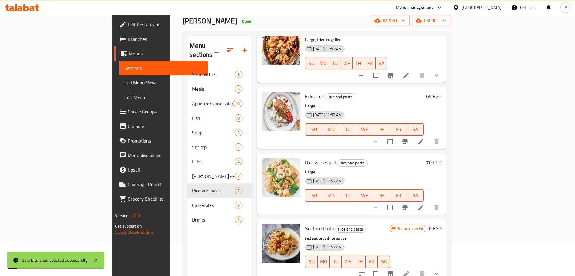
scroll to position [294, 0]
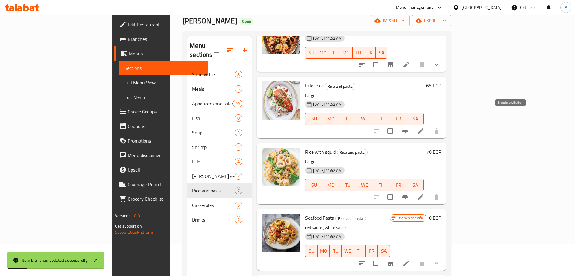
click at [409, 127] on icon "Branch-specific-item" at bounding box center [405, 130] width 7 height 7
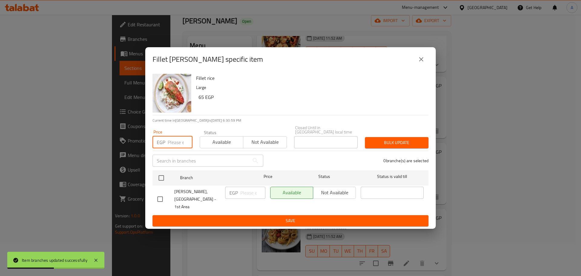
click at [175, 146] on input "number" at bounding box center [180, 142] width 25 height 12
type input "110"
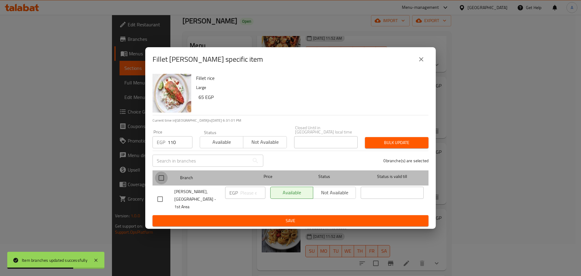
click at [163, 179] on input "checkbox" at bounding box center [161, 178] width 13 height 13
checkbox input "true"
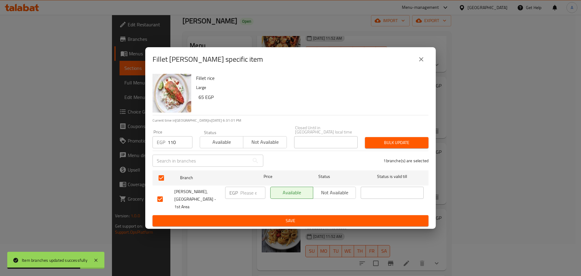
click at [392, 141] on span "Bulk update" at bounding box center [397, 143] width 54 height 8
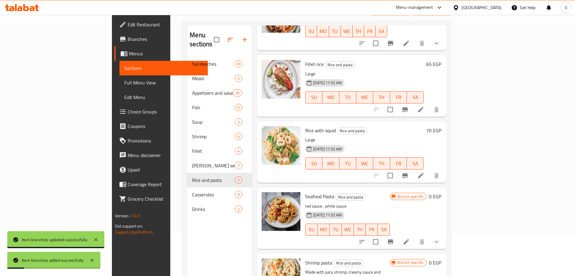
scroll to position [43, 0]
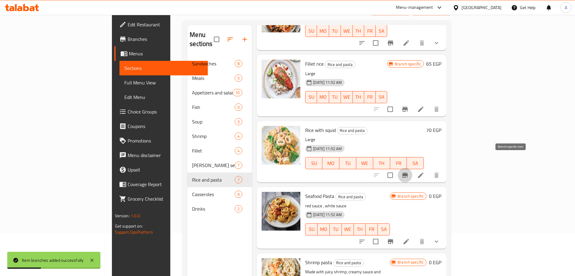
click at [409, 172] on icon "Branch-specific-item" at bounding box center [405, 175] width 7 height 7
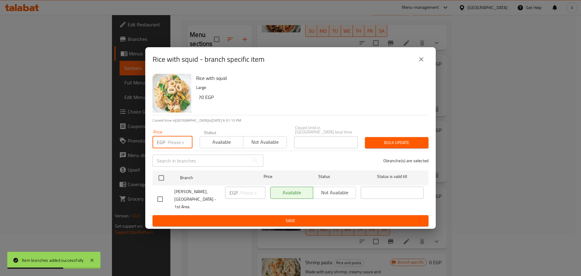
click at [175, 142] on input "number" at bounding box center [180, 142] width 25 height 12
type input "117"
click at [159, 179] on input "checkbox" at bounding box center [161, 178] width 13 height 13
checkbox input "true"
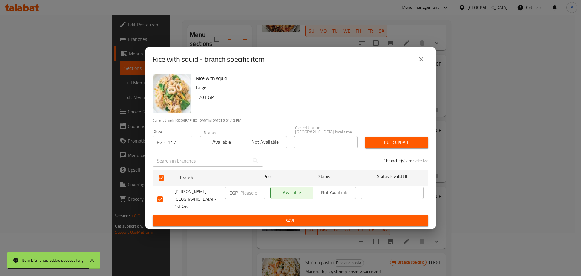
click at [413, 142] on span "Bulk update" at bounding box center [397, 143] width 54 height 8
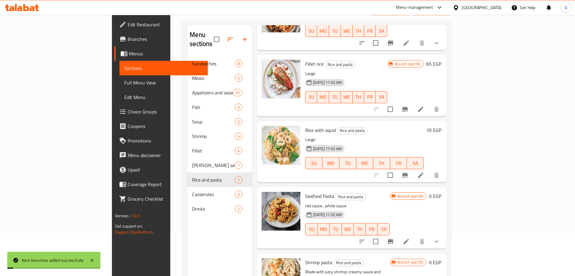
scroll to position [85, 0]
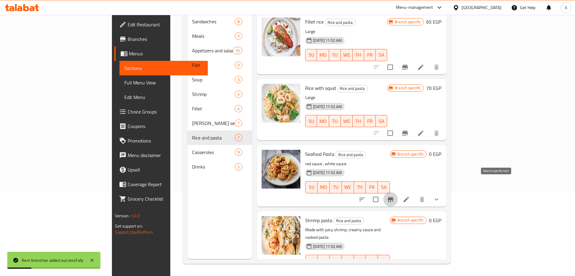
click at [393, 197] on icon "Branch-specific-item" at bounding box center [390, 199] width 5 height 5
click at [440, 196] on icon "show more" at bounding box center [436, 199] width 7 height 7
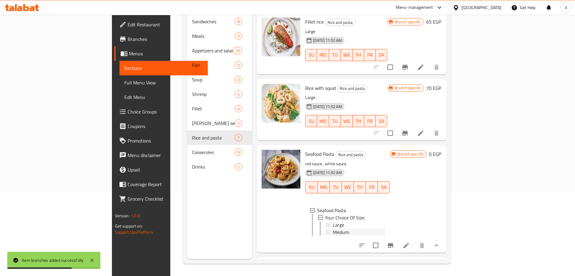
click at [333, 229] on div "Medium" at bounding box center [359, 232] width 52 height 7
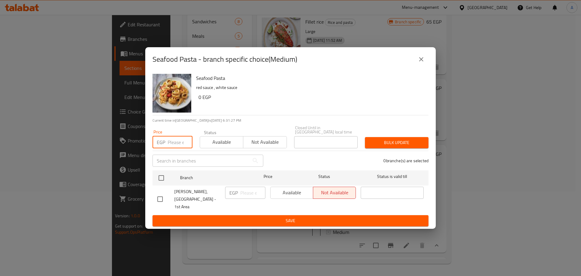
click at [174, 144] on input "number" at bounding box center [180, 142] width 25 height 12
type input "208"
click at [161, 175] on input "checkbox" at bounding box center [161, 178] width 13 height 13
checkbox input "true"
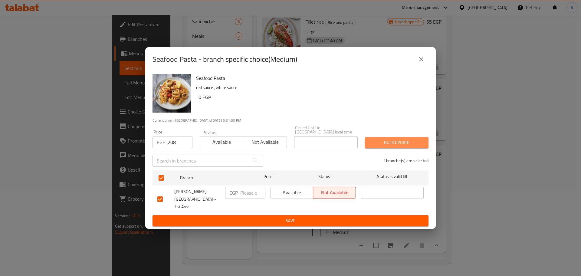
click at [382, 140] on span "Bulk update" at bounding box center [397, 143] width 54 height 8
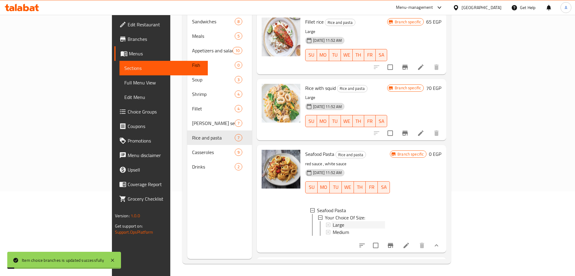
click at [333, 221] on div "Large" at bounding box center [359, 224] width 52 height 7
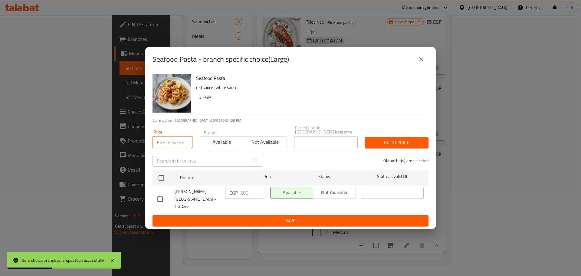
click at [175, 143] on input "number" at bounding box center [180, 142] width 25 height 12
type input "247"
click at [162, 178] on input "checkbox" at bounding box center [161, 178] width 13 height 13
checkbox input "true"
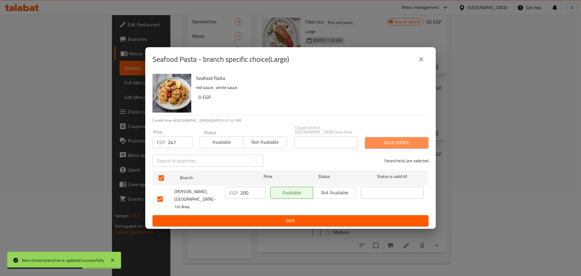
click at [382, 143] on span "Bulk update" at bounding box center [397, 143] width 54 height 8
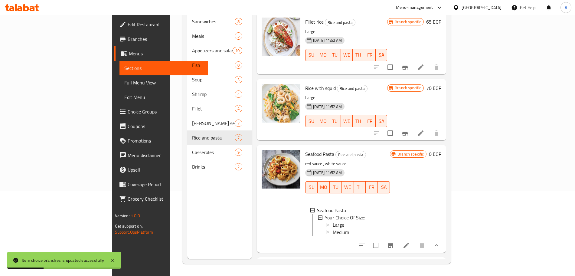
scroll to position [357, 0]
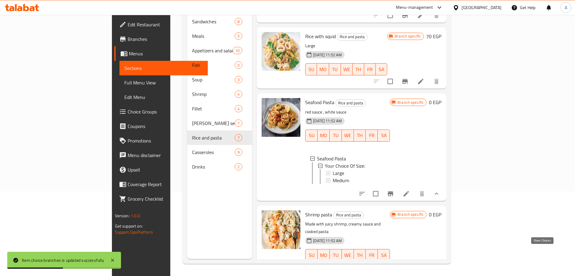
click at [440, 264] on icon "show more" at bounding box center [436, 267] width 7 height 7
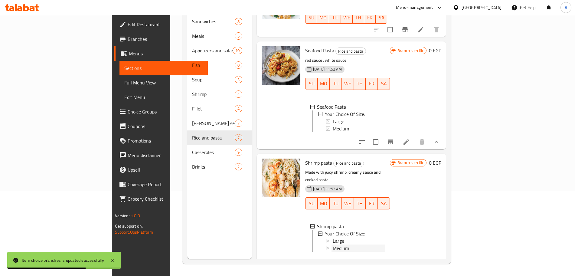
click at [343, 245] on div "Medium" at bounding box center [359, 248] width 52 height 7
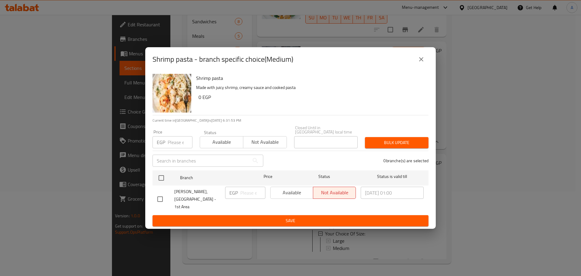
click at [175, 142] on input "number" at bounding box center [180, 142] width 25 height 12
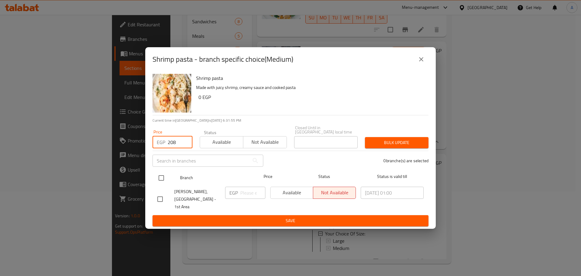
type input "208"
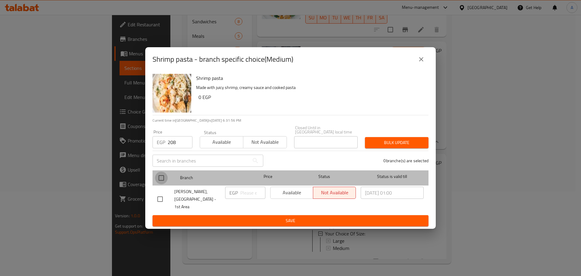
click at [163, 176] on input "checkbox" at bounding box center [161, 178] width 13 height 13
checkbox input "true"
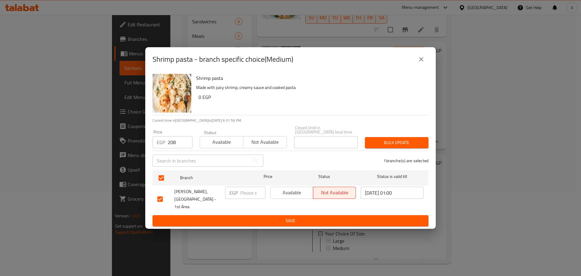
click at [387, 145] on span "Bulk update" at bounding box center [397, 143] width 54 height 8
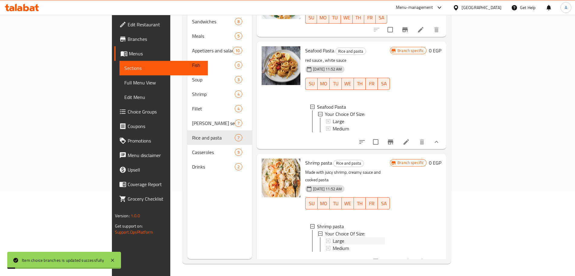
click at [333, 237] on div "Large" at bounding box center [359, 240] width 52 height 7
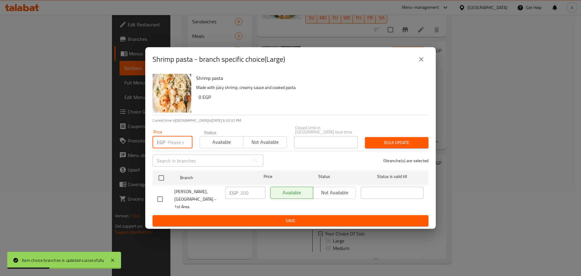
click at [179, 144] on input "number" at bounding box center [180, 142] width 25 height 12
type input "247"
click at [162, 178] on input "checkbox" at bounding box center [161, 178] width 13 height 13
checkbox input "true"
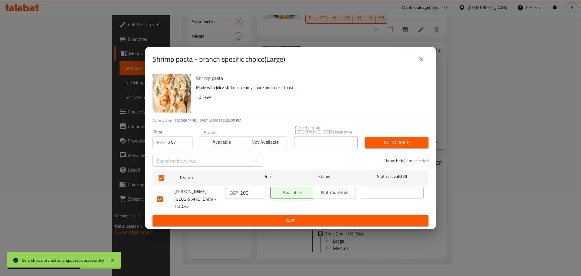
click at [393, 139] on button "Bulk update" at bounding box center [397, 142] width 64 height 11
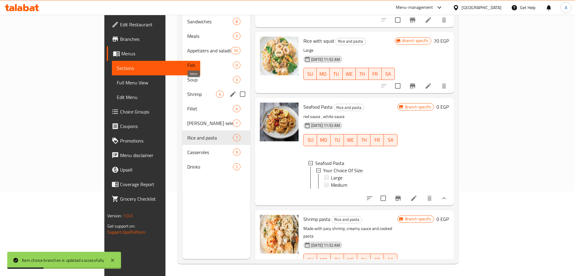
scroll to position [0, 0]
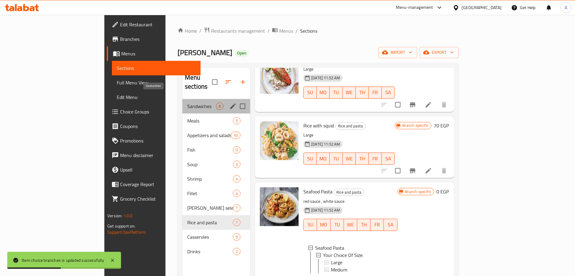
click at [187, 103] on span "Sandwiches" at bounding box center [201, 106] width 29 height 7
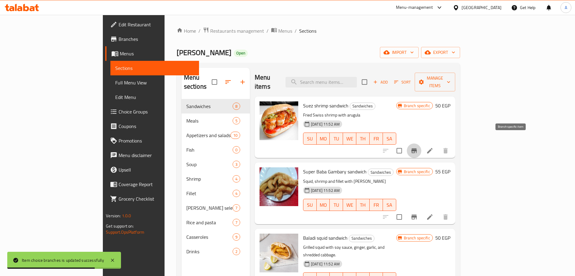
click at [417, 148] on icon "Branch-specific-item" at bounding box center [414, 150] width 5 height 5
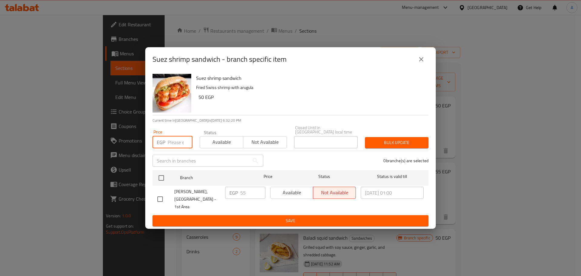
click at [176, 145] on input "number" at bounding box center [180, 142] width 25 height 12
type input "72"
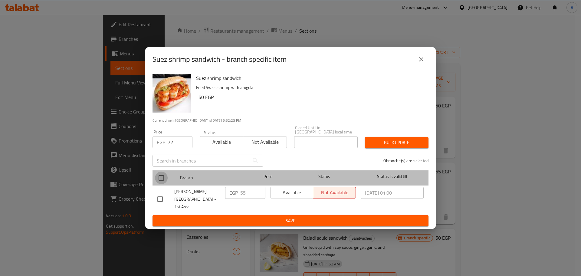
drag, startPoint x: 164, startPoint y: 177, endPoint x: 159, endPoint y: 179, distance: 5.1
click at [159, 179] on input "checkbox" at bounding box center [161, 178] width 13 height 13
checkbox input "true"
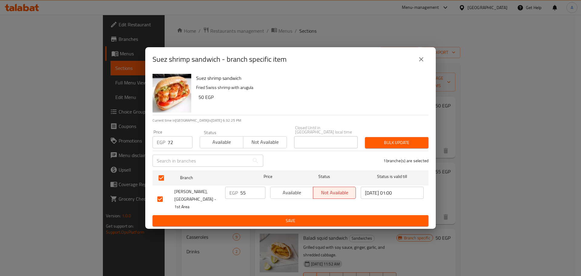
click at [416, 143] on span "Bulk update" at bounding box center [397, 143] width 54 height 8
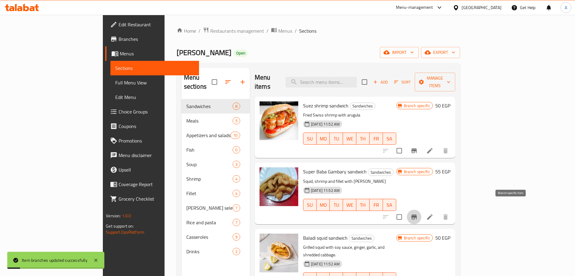
click at [417, 215] on icon "Branch-specific-item" at bounding box center [414, 217] width 5 height 5
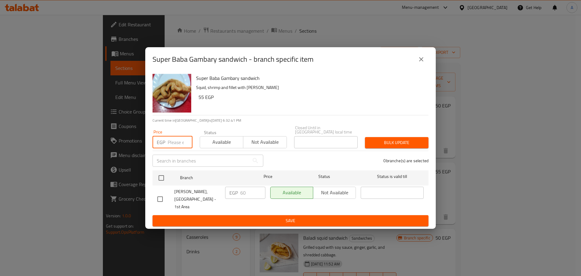
click at [174, 146] on input "number" at bounding box center [180, 142] width 25 height 12
type input "98"
click at [163, 179] on input "checkbox" at bounding box center [161, 178] width 13 height 13
checkbox input "true"
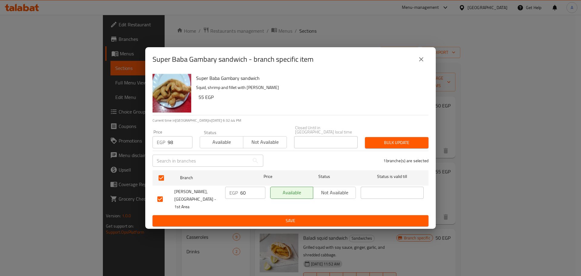
click at [402, 146] on span "Bulk update" at bounding box center [397, 143] width 54 height 8
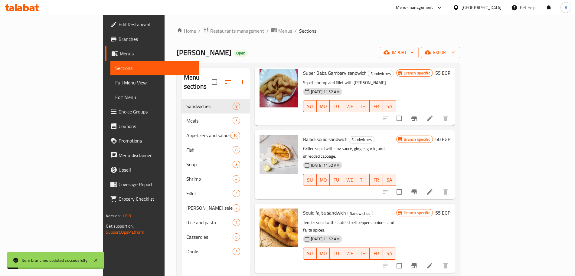
scroll to position [112, 0]
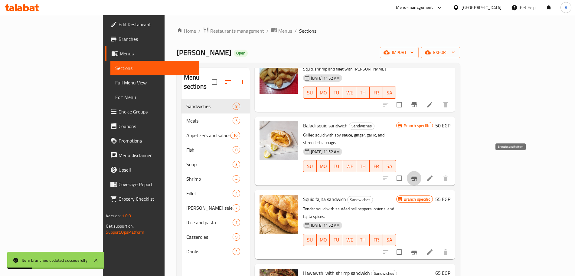
click at [417, 176] on icon "Branch-specific-item" at bounding box center [414, 178] width 5 height 5
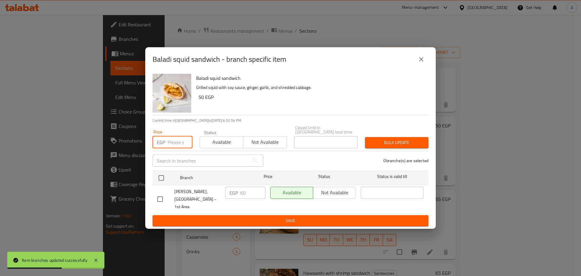
click at [176, 146] on input "number" at bounding box center [180, 142] width 25 height 12
type input "78"
click at [161, 177] on input "checkbox" at bounding box center [161, 178] width 13 height 13
checkbox input "true"
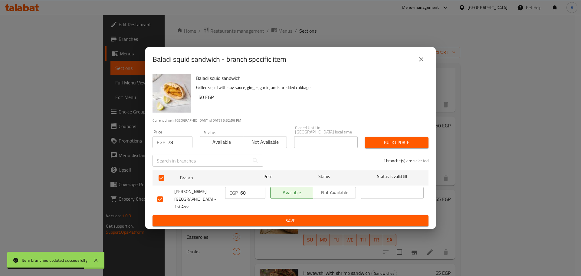
click at [413, 142] on span "Bulk update" at bounding box center [397, 143] width 54 height 8
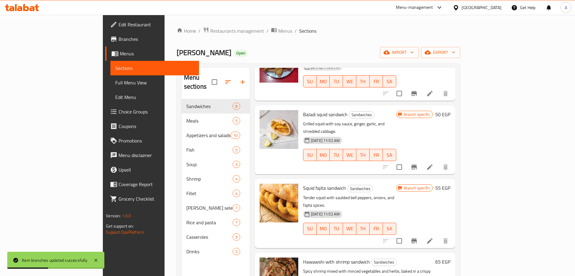
scroll to position [123, 0]
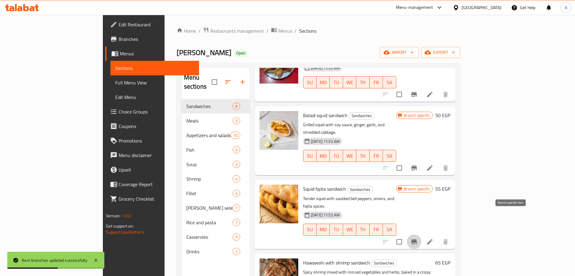
click at [418, 238] on icon "Branch-specific-item" at bounding box center [414, 241] width 7 height 7
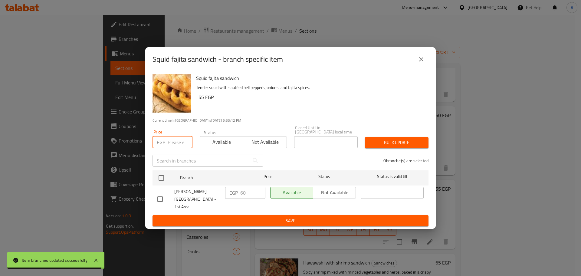
click at [176, 143] on input "number" at bounding box center [180, 142] width 25 height 12
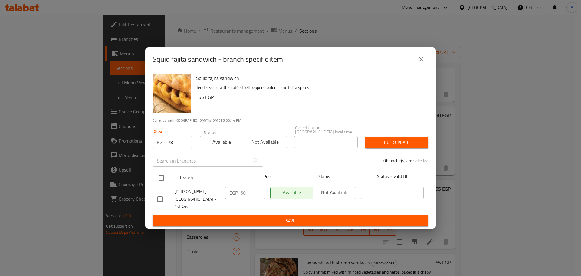
type input "78"
click at [161, 176] on input "checkbox" at bounding box center [161, 178] width 13 height 13
checkbox input "true"
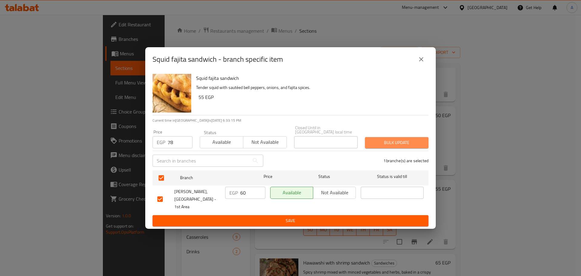
click at [410, 143] on span "Bulk update" at bounding box center [397, 143] width 54 height 8
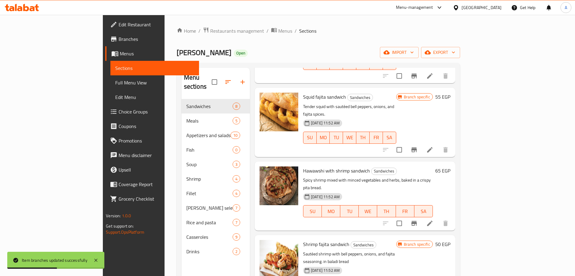
scroll to position [216, 0]
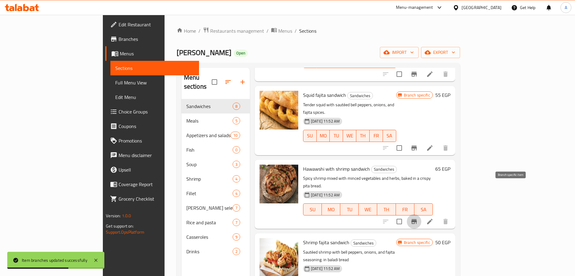
click at [417, 219] on icon "Branch-specific-item" at bounding box center [414, 221] width 5 height 5
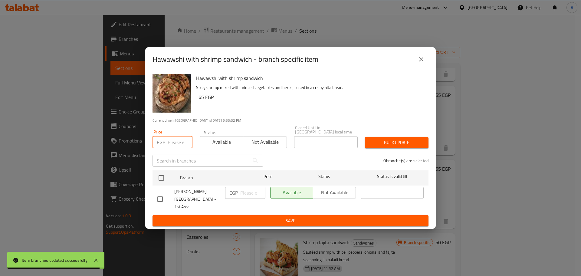
click at [176, 142] on input "number" at bounding box center [180, 142] width 25 height 12
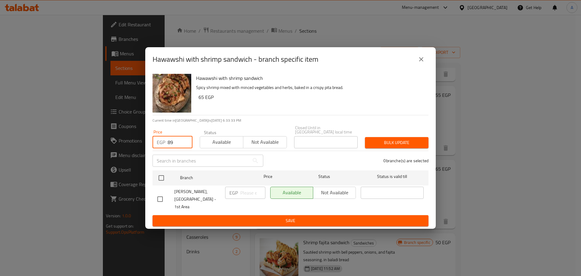
type input "8"
type input "98"
click at [162, 176] on input "checkbox" at bounding box center [161, 178] width 13 height 13
checkbox input "true"
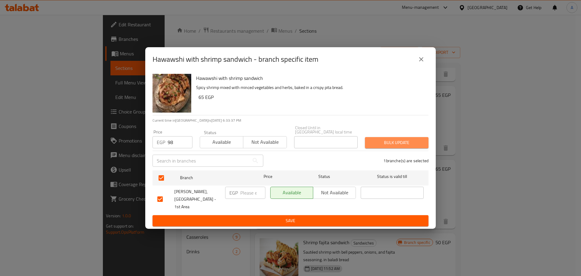
click at [380, 143] on span "Bulk update" at bounding box center [397, 143] width 54 height 8
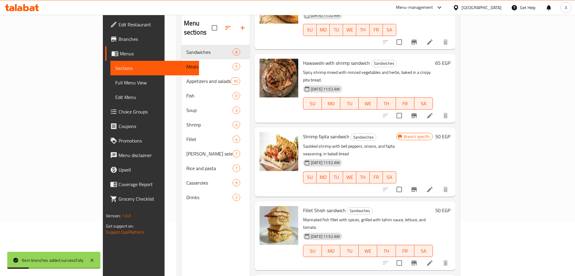
scroll to position [54, 0]
click at [418, 186] on icon "Branch-specific-item" at bounding box center [414, 189] width 7 height 7
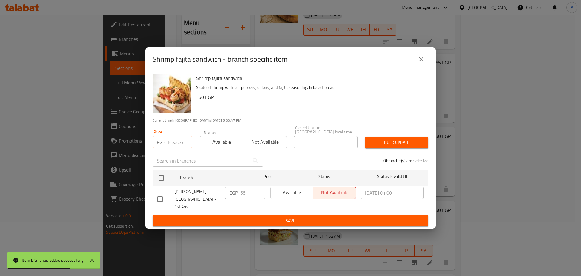
click at [173, 142] on input "number" at bounding box center [180, 142] width 25 height 12
type input "72"
click at [159, 181] on input "checkbox" at bounding box center [161, 178] width 13 height 13
checkbox input "true"
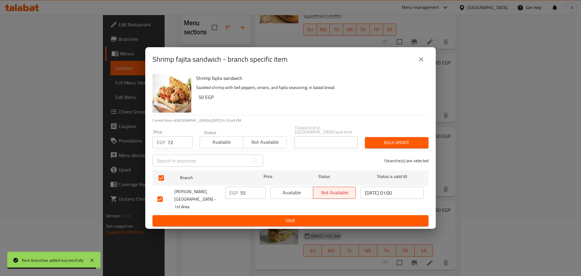
click at [407, 140] on button "Bulk update" at bounding box center [397, 142] width 64 height 11
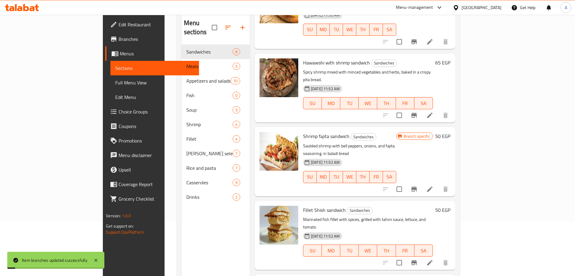
scroll to position [85, 0]
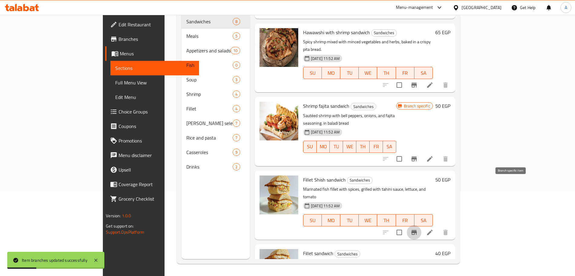
click at [417, 230] on icon "Branch-specific-item" at bounding box center [414, 232] width 5 height 5
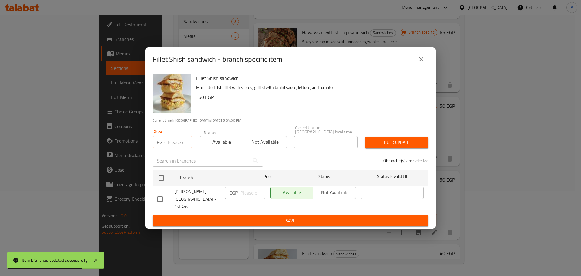
click at [181, 143] on input "number" at bounding box center [180, 142] width 25 height 12
type input "78"
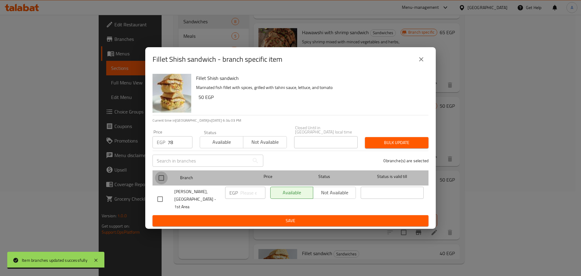
click at [162, 178] on input "checkbox" at bounding box center [161, 178] width 13 height 13
checkbox input "true"
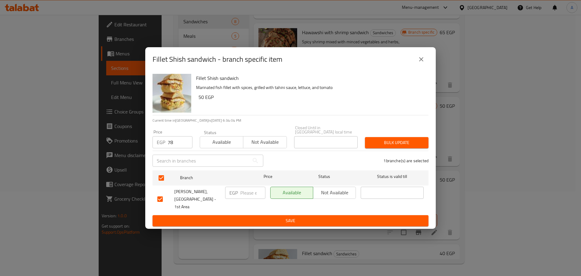
click at [377, 138] on div "Bulk update" at bounding box center [396, 142] width 71 height 18
click at [378, 140] on span "Bulk update" at bounding box center [397, 143] width 54 height 8
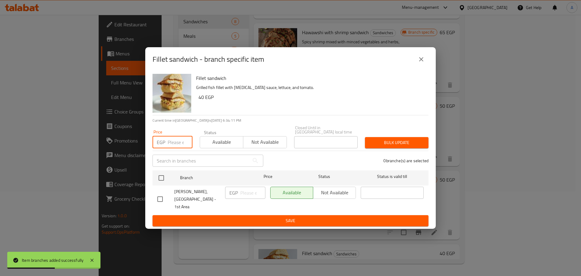
click at [176, 147] on input "number" at bounding box center [180, 142] width 25 height 12
type input "65"
click at [160, 179] on input "checkbox" at bounding box center [161, 178] width 13 height 13
checkbox input "true"
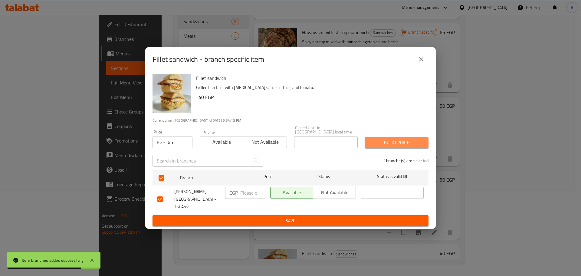
click at [398, 141] on span "Bulk update" at bounding box center [397, 143] width 54 height 8
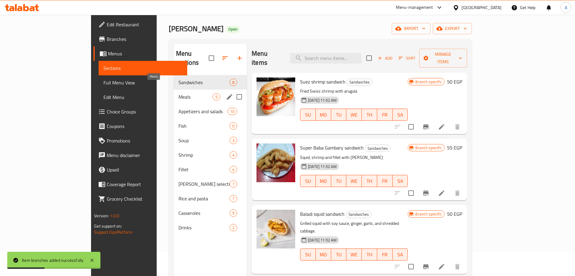
scroll to position [23, 0]
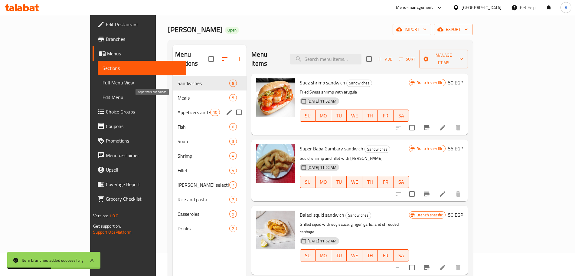
click at [178, 109] on span "Appetizers and salads" at bounding box center [194, 112] width 33 height 7
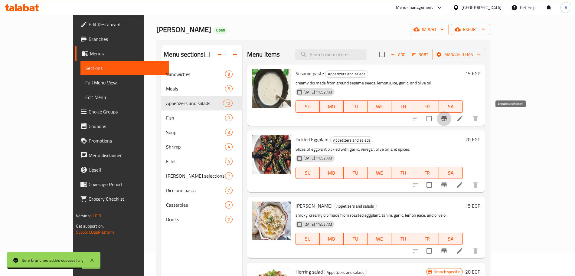
click at [448, 117] on icon "Branch-specific-item" at bounding box center [444, 118] width 7 height 7
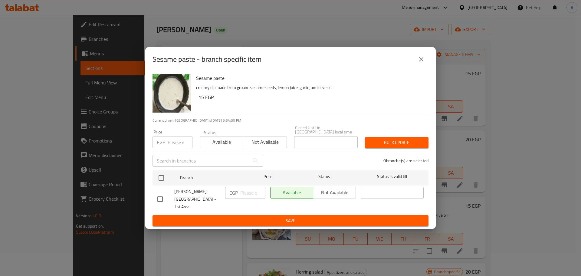
click at [179, 145] on input "number" at bounding box center [180, 142] width 25 height 12
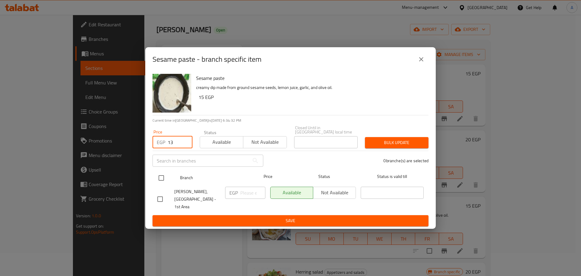
type input "13"
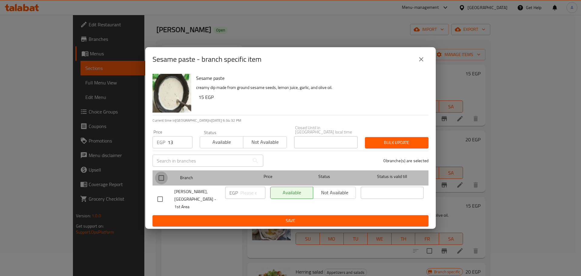
click at [161, 178] on input "checkbox" at bounding box center [161, 178] width 13 height 13
checkbox input "true"
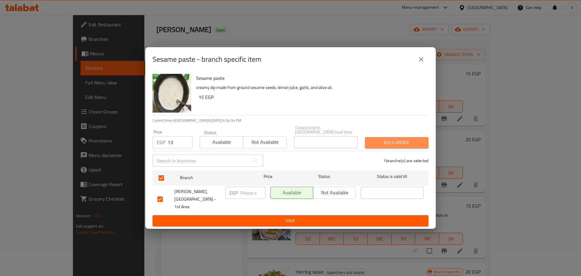
click at [376, 142] on span "Bulk update" at bounding box center [397, 143] width 54 height 8
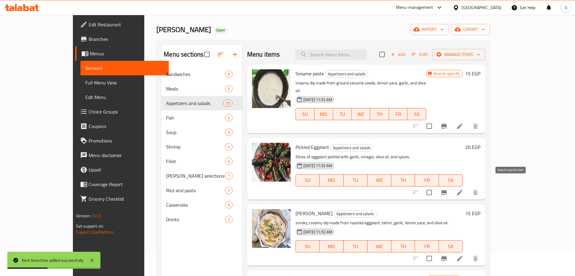
click at [447, 190] on icon "Branch-specific-item" at bounding box center [444, 192] width 5 height 5
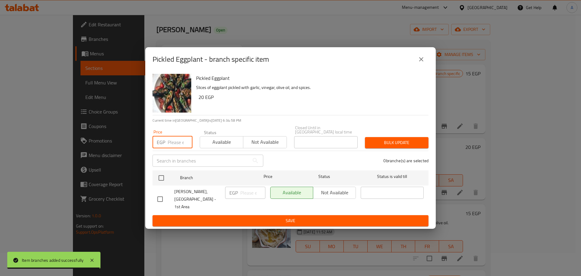
click at [174, 142] on input "number" at bounding box center [180, 142] width 25 height 12
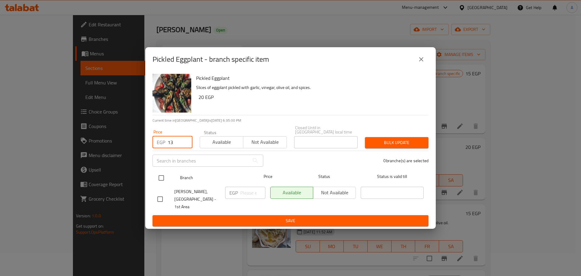
type input "13"
click at [162, 176] on input "checkbox" at bounding box center [161, 178] width 13 height 13
checkbox input "true"
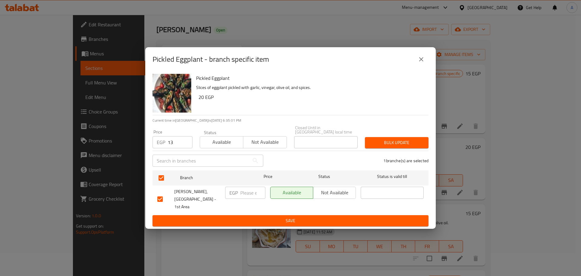
click at [401, 141] on span "Bulk update" at bounding box center [397, 143] width 54 height 8
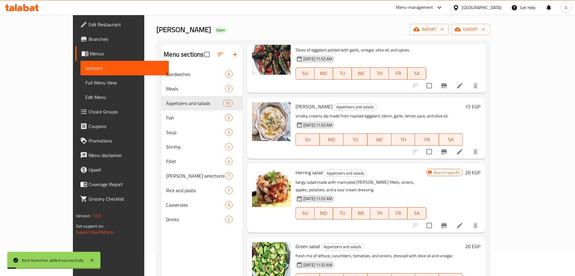
scroll to position [107, 0]
click at [447, 149] on icon "Branch-specific-item" at bounding box center [444, 151] width 5 height 5
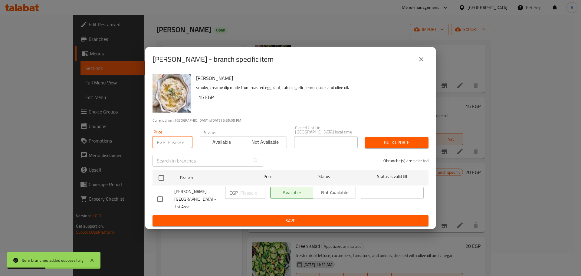
click at [176, 143] on input "number" at bounding box center [180, 142] width 25 height 12
type input "13"
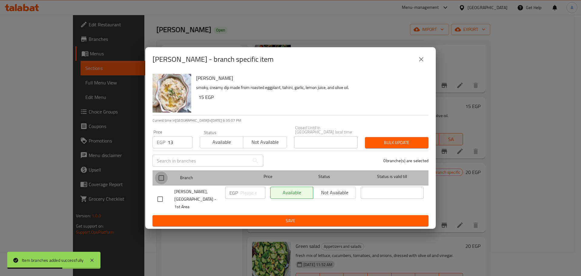
click at [162, 176] on input "checkbox" at bounding box center [161, 178] width 13 height 13
checkbox input "true"
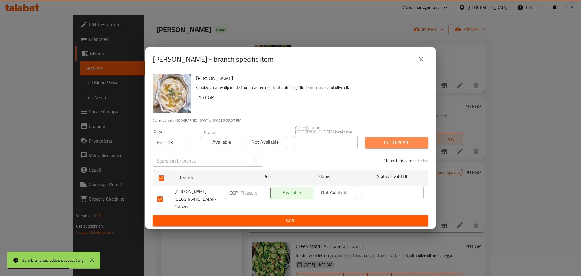
click at [399, 145] on span "Bulk update" at bounding box center [397, 143] width 54 height 8
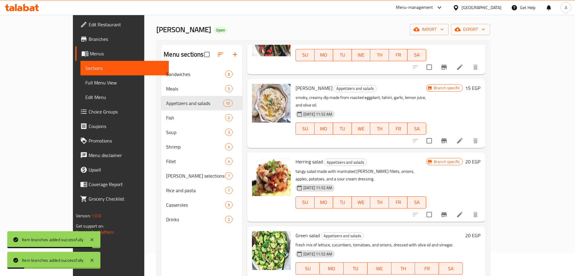
scroll to position [151, 0]
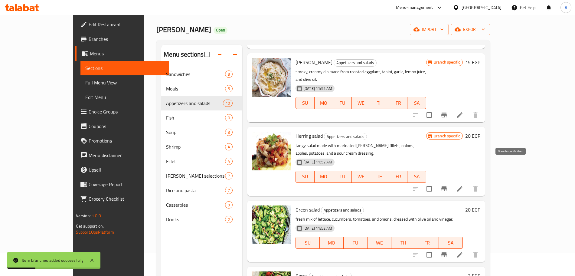
click at [448, 185] on icon "Branch-specific-item" at bounding box center [444, 188] width 7 height 7
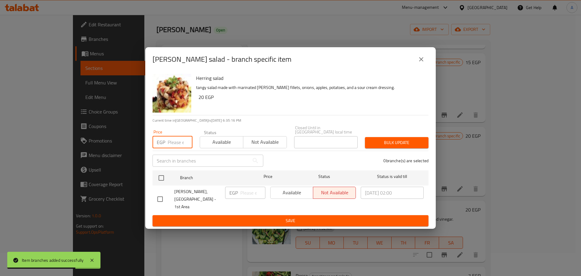
click at [175, 145] on input "number" at bounding box center [180, 142] width 25 height 12
type input "26"
click at [165, 179] on input "checkbox" at bounding box center [161, 178] width 13 height 13
checkbox input "true"
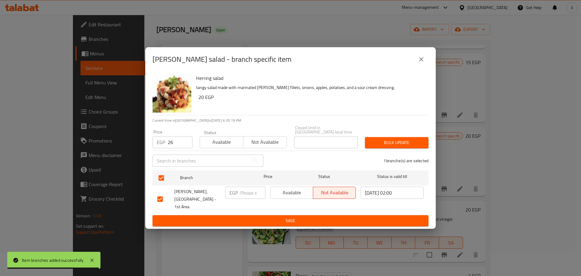
click at [393, 144] on span "Bulk update" at bounding box center [397, 143] width 54 height 8
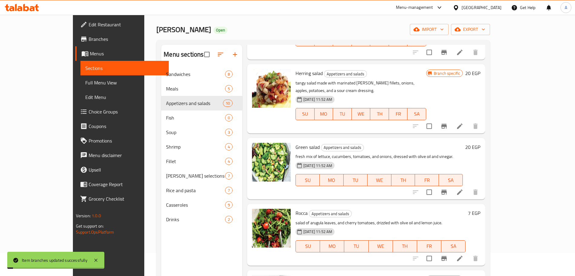
scroll to position [215, 0]
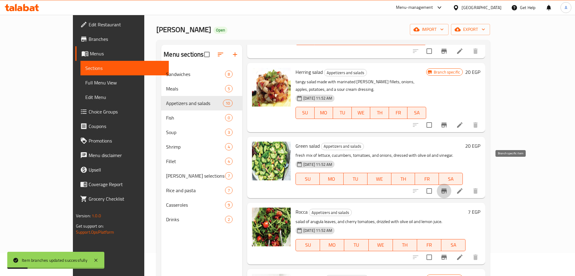
click at [447, 189] on icon "Branch-specific-item" at bounding box center [444, 191] width 5 height 5
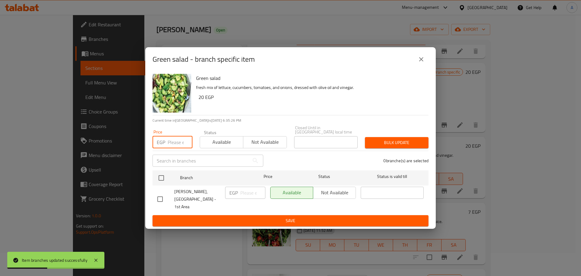
click at [177, 147] on input "number" at bounding box center [180, 142] width 25 height 12
type input "26"
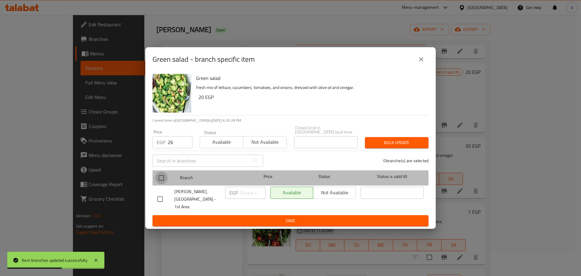
click at [163, 177] on input "checkbox" at bounding box center [161, 178] width 13 height 13
checkbox input "true"
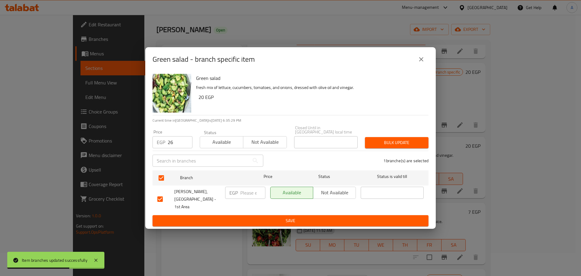
click at [389, 141] on span "Bulk update" at bounding box center [397, 143] width 54 height 8
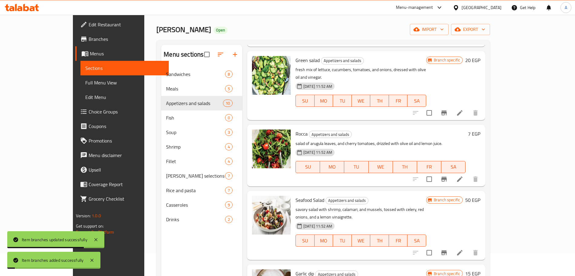
scroll to position [301, 0]
click at [447, 176] on icon "Branch-specific-item" at bounding box center [444, 178] width 5 height 5
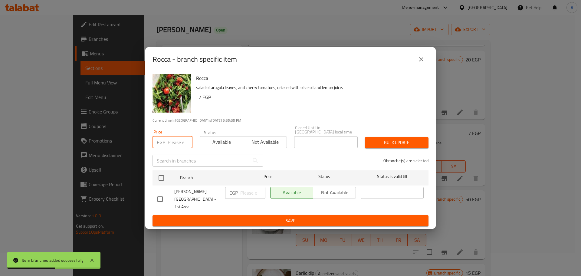
click at [176, 144] on input "number" at bounding box center [180, 142] width 25 height 12
type input "11"
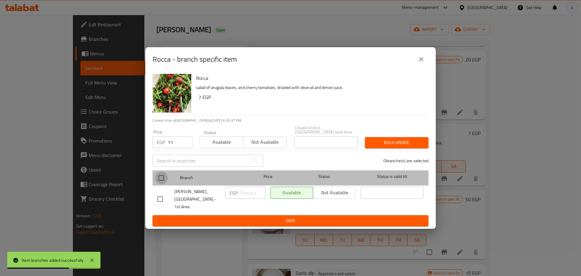
click at [162, 175] on input "checkbox" at bounding box center [161, 178] width 13 height 13
checkbox input "true"
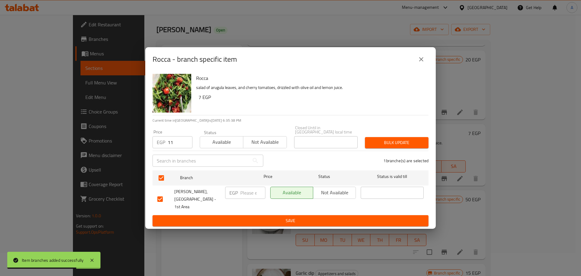
click at [392, 141] on span "Bulk update" at bounding box center [397, 143] width 54 height 8
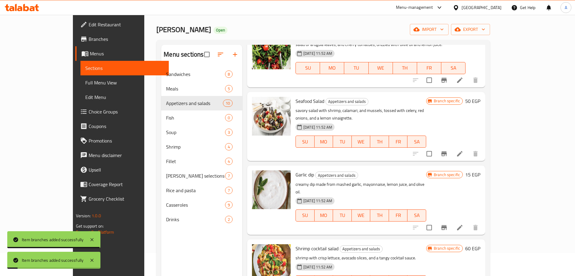
scroll to position [400, 0]
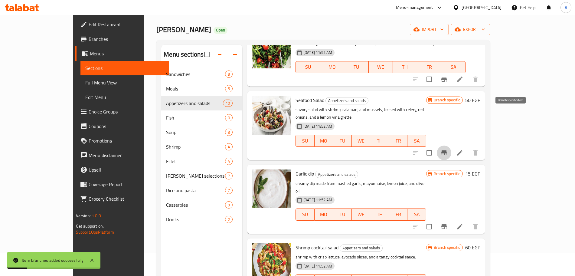
click at [452, 146] on button "Branch-specific-item" at bounding box center [444, 153] width 15 height 15
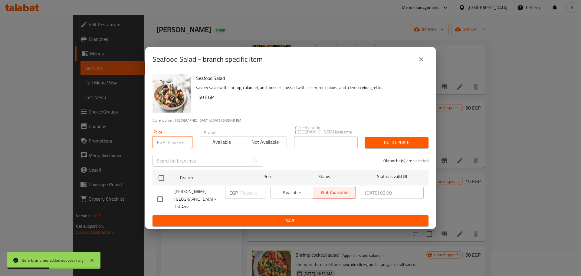
click at [172, 144] on input "number" at bounding box center [180, 142] width 25 height 12
type input "59"
click at [162, 179] on input "checkbox" at bounding box center [161, 178] width 13 height 13
checkbox input "true"
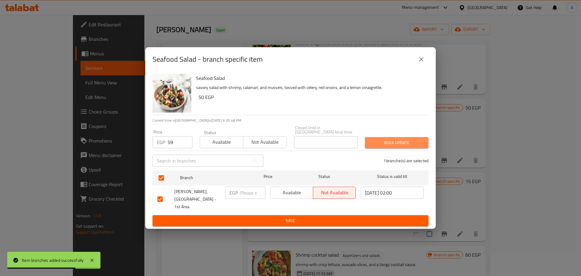
click at [390, 142] on span "Bulk update" at bounding box center [397, 143] width 54 height 8
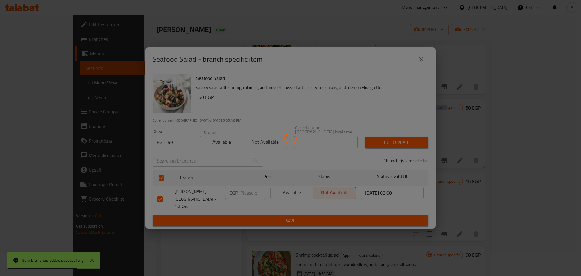
click at [390, 142] on div at bounding box center [290, 138] width 581 height 276
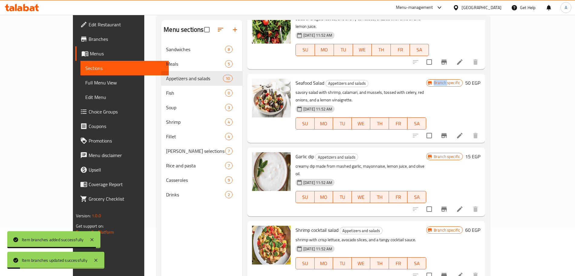
scroll to position [48, 0]
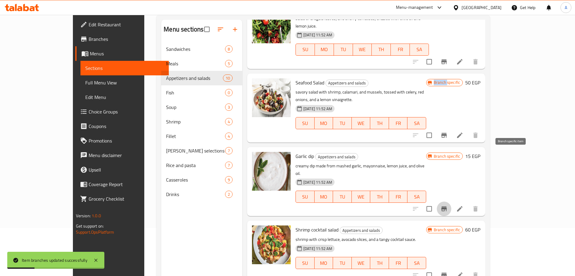
click at [447, 206] on icon "Branch-specific-item" at bounding box center [444, 208] width 5 height 5
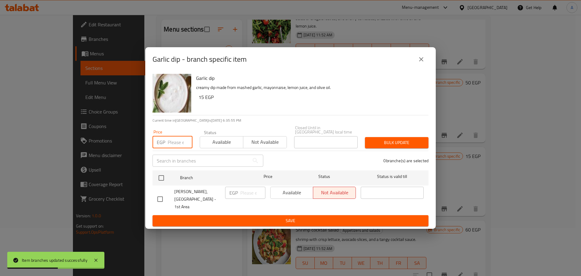
click at [172, 144] on input "number" at bounding box center [180, 142] width 25 height 12
type input "13"
click at [161, 177] on input "checkbox" at bounding box center [161, 178] width 13 height 13
checkbox input "true"
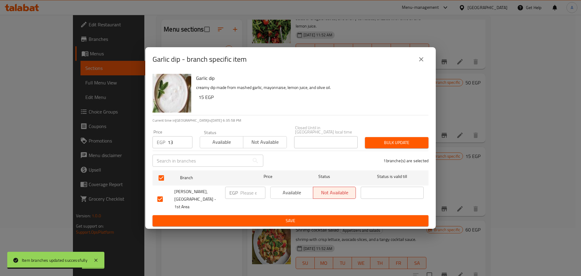
click at [368, 146] on button "Bulk update" at bounding box center [397, 142] width 64 height 11
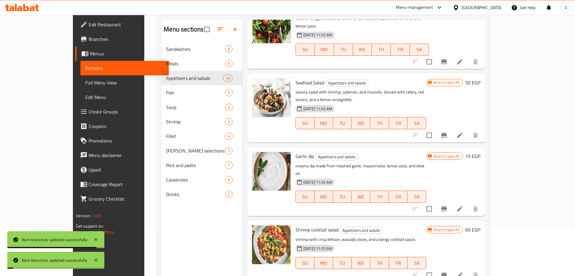
scroll to position [85, 0]
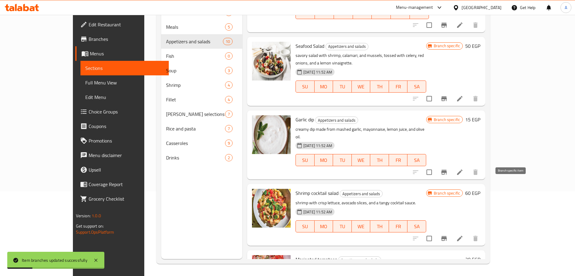
click at [448, 235] on icon "Branch-specific-item" at bounding box center [444, 238] width 7 height 7
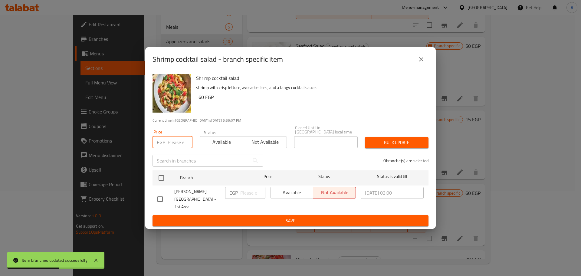
click at [172, 141] on input "number" at bounding box center [180, 142] width 25 height 12
type input "72"
click at [164, 182] on input "checkbox" at bounding box center [161, 178] width 13 height 13
checkbox input "true"
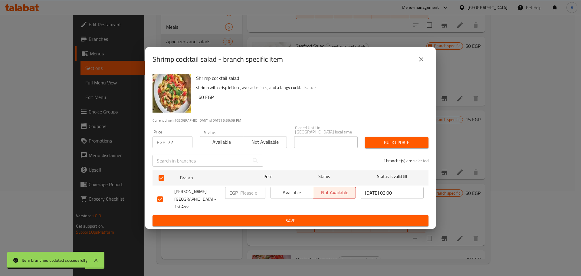
click at [399, 144] on span "Bulk update" at bounding box center [397, 143] width 54 height 8
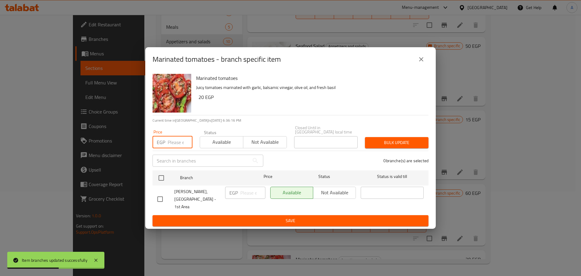
click at [175, 144] on input "number" at bounding box center [180, 142] width 25 height 12
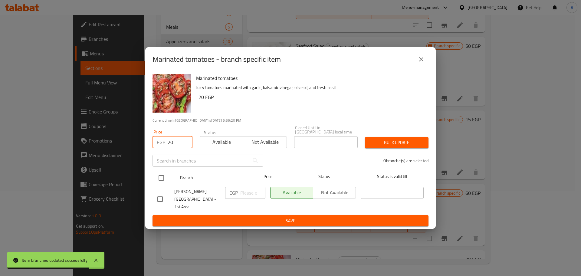
type input "20"
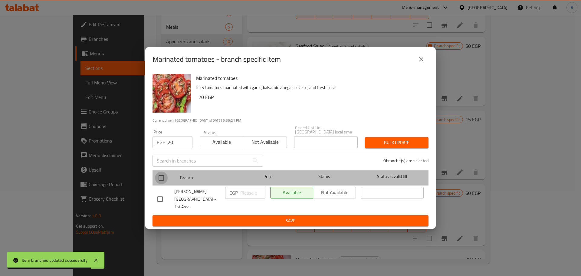
click at [162, 182] on input "checkbox" at bounding box center [161, 178] width 13 height 13
checkbox input "true"
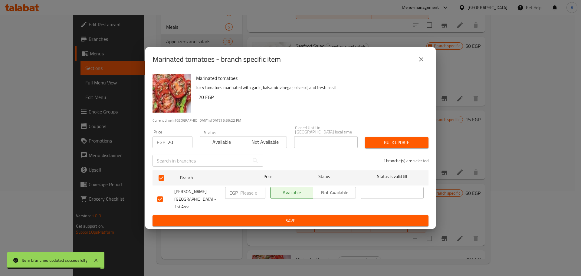
click at [397, 145] on span "Bulk update" at bounding box center [397, 143] width 54 height 8
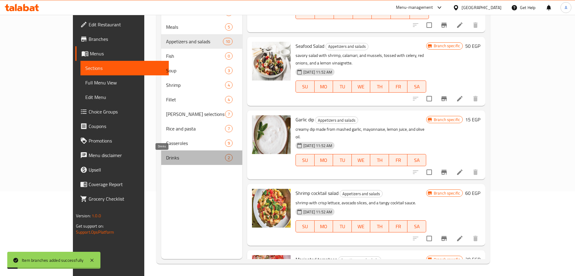
click at [168, 155] on span "Drinks" at bounding box center [195, 157] width 59 height 7
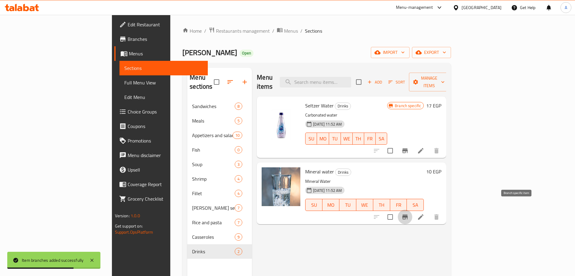
click at [408, 215] on icon "Branch-specific-item" at bounding box center [405, 217] width 5 height 5
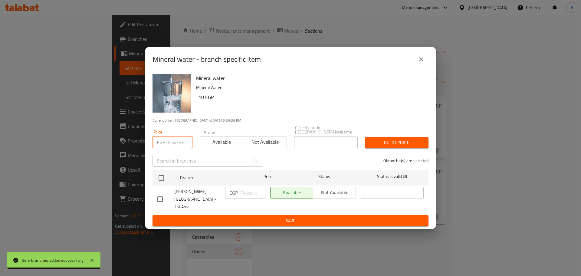
click at [176, 144] on input "number" at bounding box center [180, 142] width 25 height 12
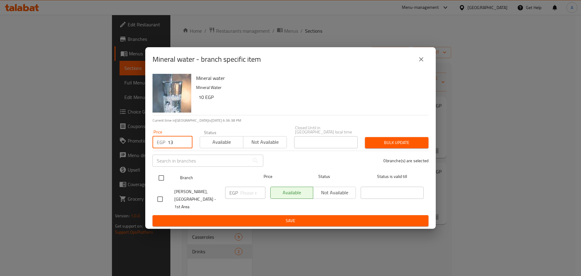
type input "13"
click at [164, 177] on input "checkbox" at bounding box center [161, 178] width 13 height 13
checkbox input "true"
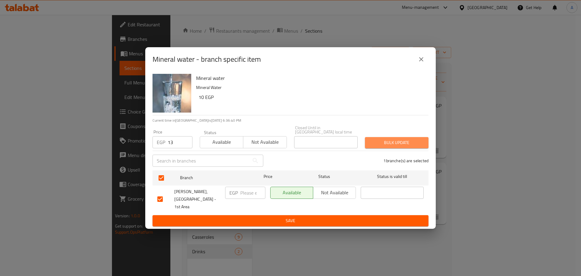
click at [385, 143] on span "Bulk update" at bounding box center [397, 143] width 54 height 8
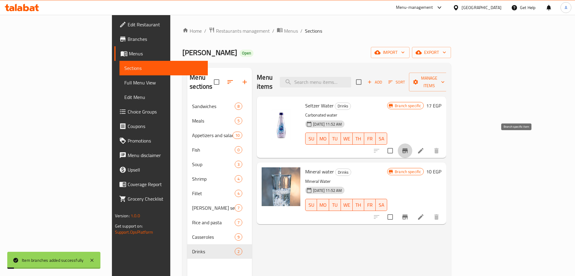
click at [409, 147] on icon "Branch-specific-item" at bounding box center [405, 150] width 7 height 7
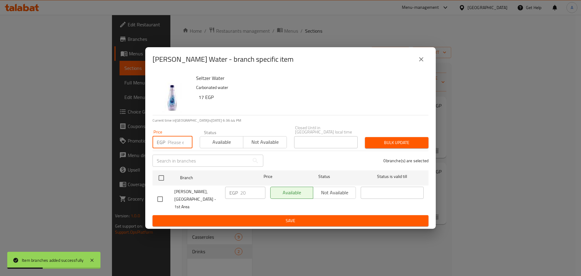
click at [175, 146] on input "number" at bounding box center [180, 142] width 25 height 12
type input "26"
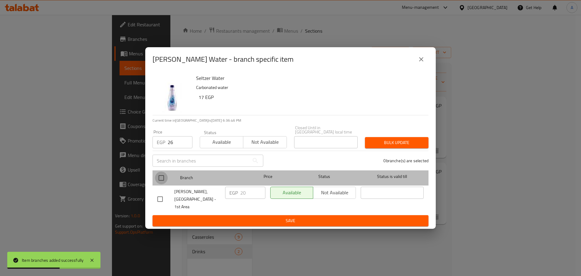
click at [163, 176] on input "checkbox" at bounding box center [161, 178] width 13 height 13
checkbox input "true"
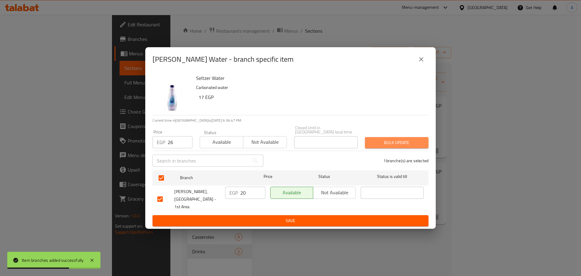
click at [422, 142] on span "Bulk update" at bounding box center [397, 143] width 54 height 8
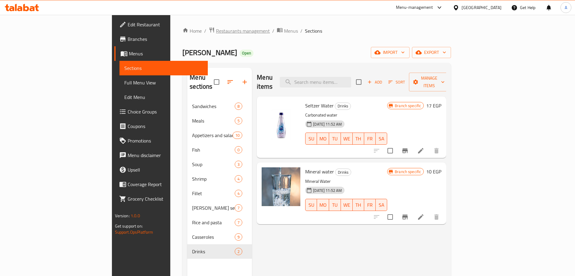
click at [216, 32] on span "Restaurants management" at bounding box center [243, 30] width 54 height 7
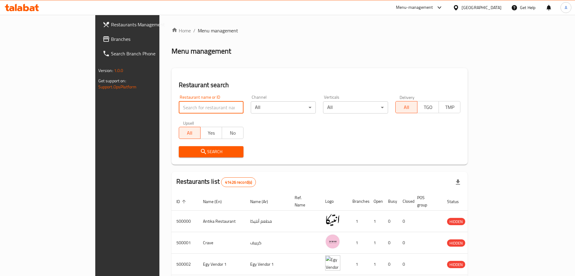
click at [185, 107] on input "search" at bounding box center [211, 107] width 65 height 12
type input "qatma"
click button "Search" at bounding box center [211, 151] width 65 height 11
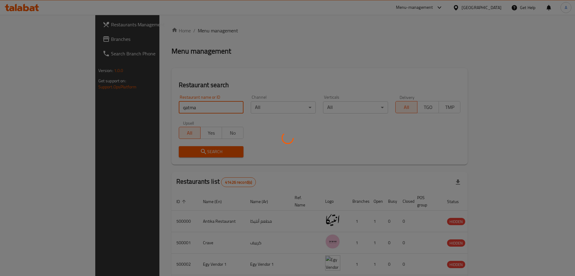
click button "Search" at bounding box center [211, 151] width 65 height 11
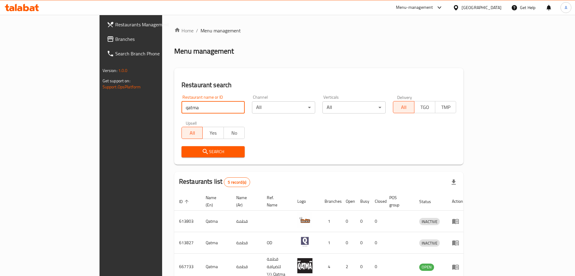
scroll to position [68, 0]
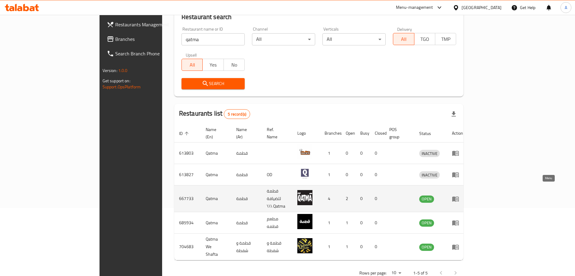
click at [463, 195] on link "enhanced table" at bounding box center [457, 198] width 11 height 7
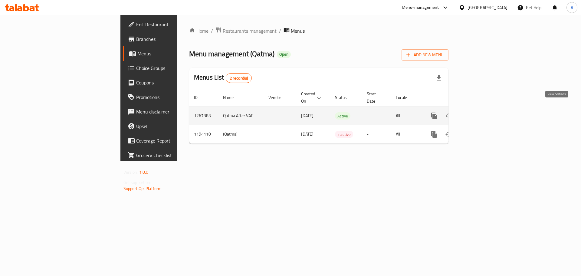
click at [482, 112] on icon "enhanced table" at bounding box center [477, 115] width 7 height 7
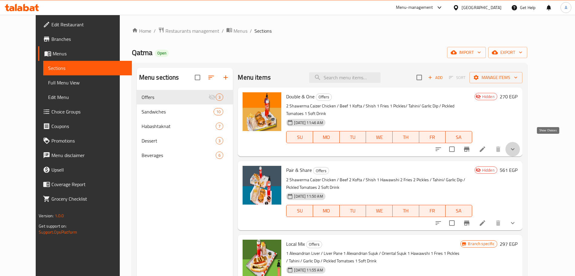
click at [517, 146] on icon "show more" at bounding box center [512, 149] width 7 height 7
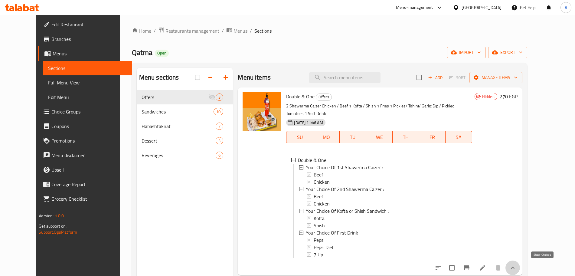
click at [517, 265] on icon "show more" at bounding box center [512, 267] width 7 height 7
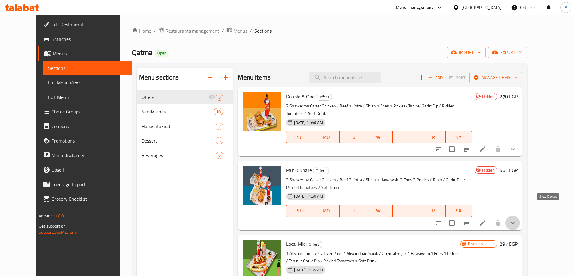
click at [515, 222] on icon "show more" at bounding box center [513, 223] width 4 height 2
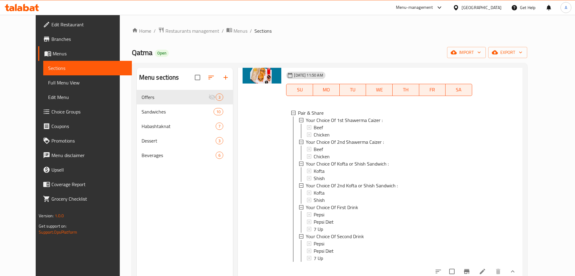
scroll to position [128, 0]
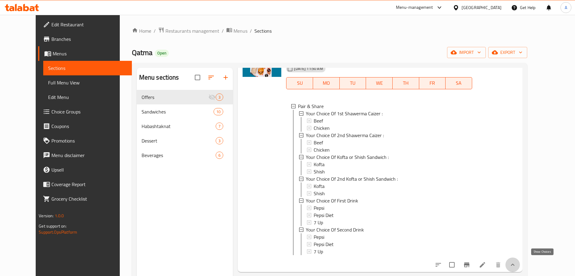
click at [517, 264] on icon "show more" at bounding box center [512, 264] width 7 height 7
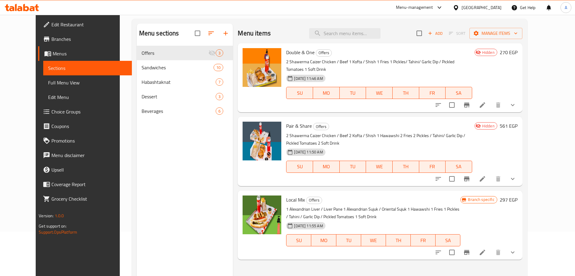
scroll to position [85, 0]
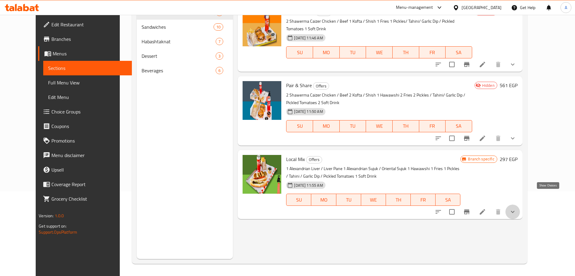
click at [515, 211] on icon "show more" at bounding box center [513, 212] width 4 height 2
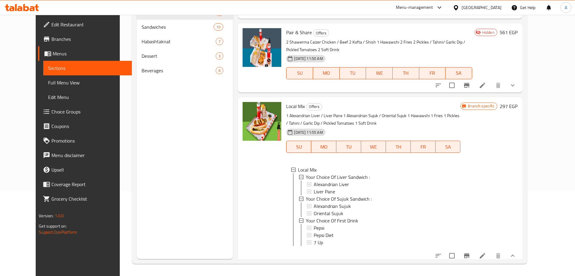
scroll to position [55, 0]
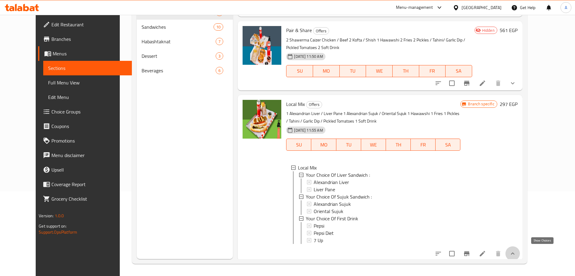
click at [517, 251] on icon "show more" at bounding box center [512, 253] width 7 height 7
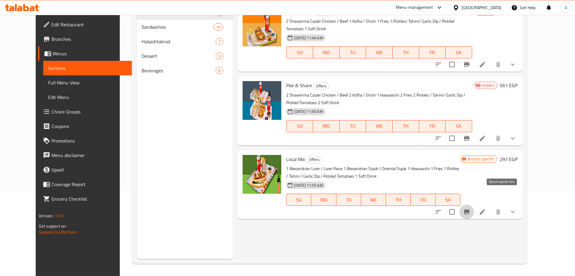
click at [471, 208] on icon "Branch-specific-item" at bounding box center [466, 211] width 7 height 7
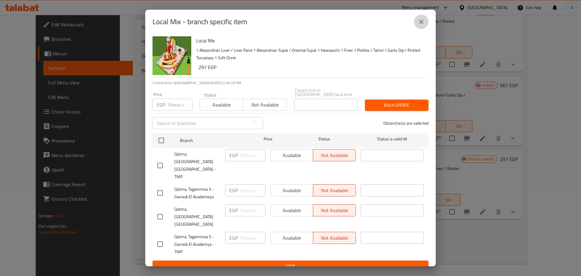
click at [419, 25] on icon "close" at bounding box center [421, 21] width 7 height 7
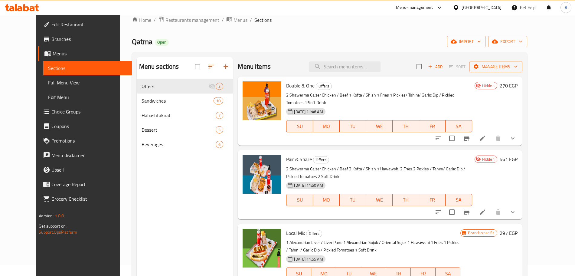
scroll to position [11, 0]
click at [485, 210] on icon at bounding box center [482, 212] width 5 height 5
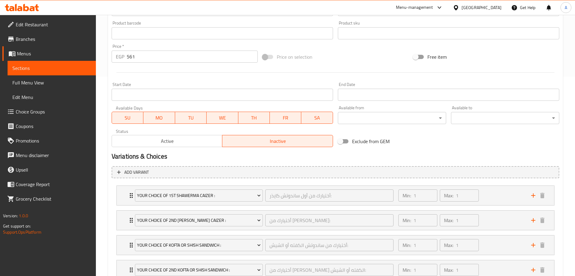
scroll to position [199, 0]
click at [209, 139] on span "Active" at bounding box center [167, 141] width 106 height 9
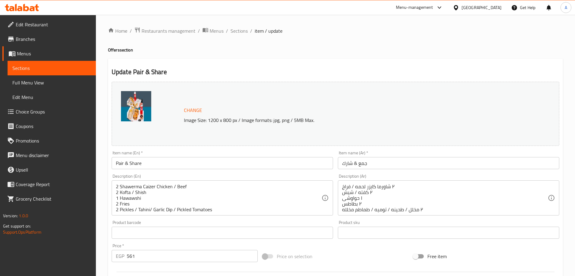
scroll to position [294, 0]
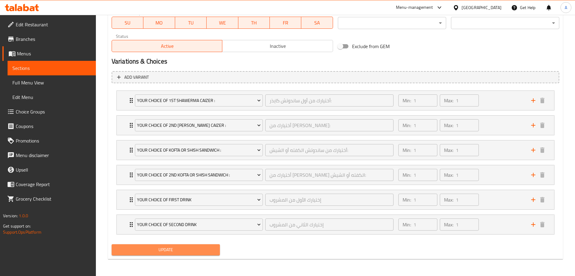
click at [199, 248] on span "Update" at bounding box center [166, 250] width 99 height 8
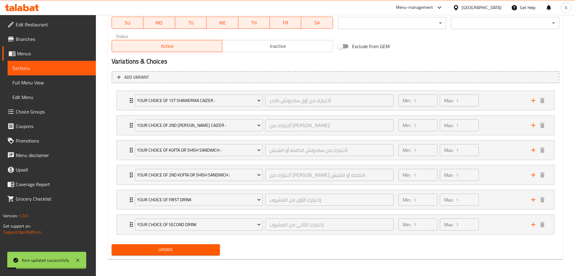
scroll to position [0, 0]
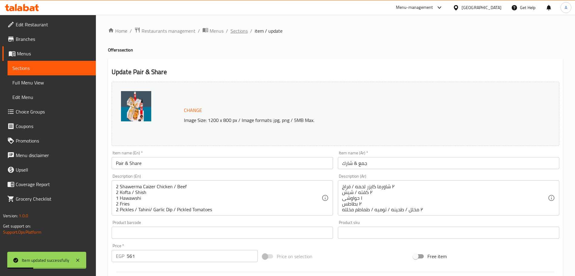
click at [239, 30] on span "Sections" at bounding box center [239, 30] width 17 height 7
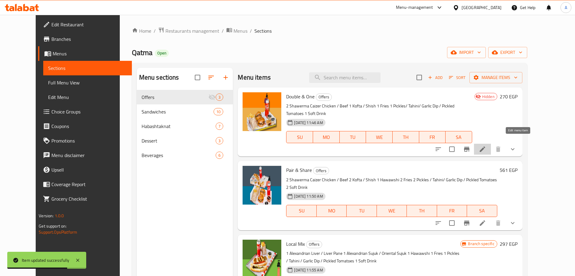
click at [486, 146] on icon at bounding box center [482, 149] width 7 height 7
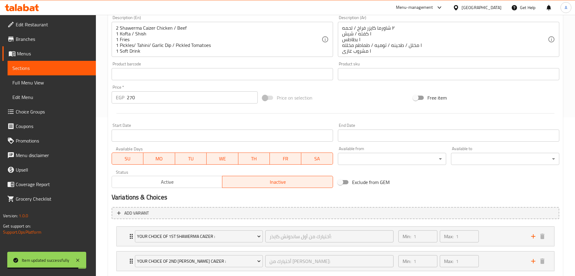
scroll to position [245, 0]
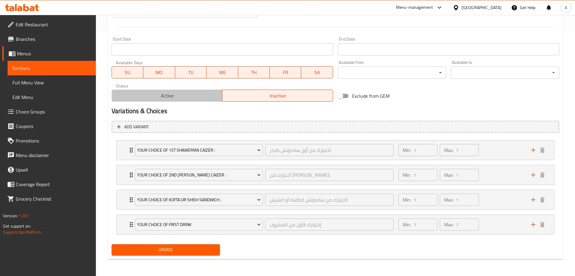
click at [206, 94] on span "Active" at bounding box center [167, 95] width 106 height 9
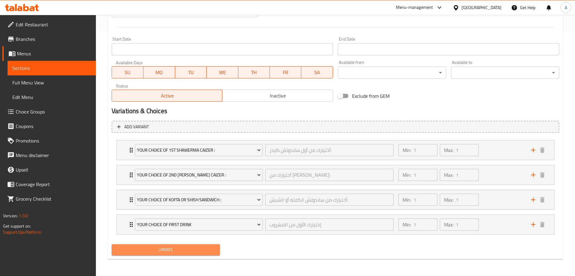
click at [209, 249] on span "Update" at bounding box center [166, 250] width 99 height 8
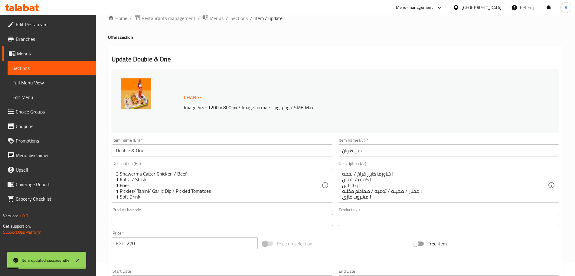
scroll to position [7, 0]
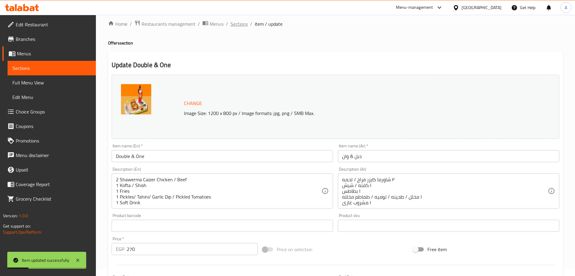
click at [234, 21] on span "Sections" at bounding box center [239, 23] width 17 height 7
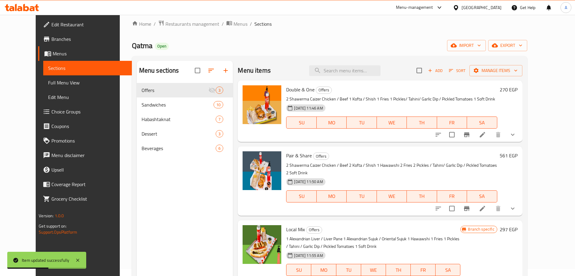
scroll to position [85, 0]
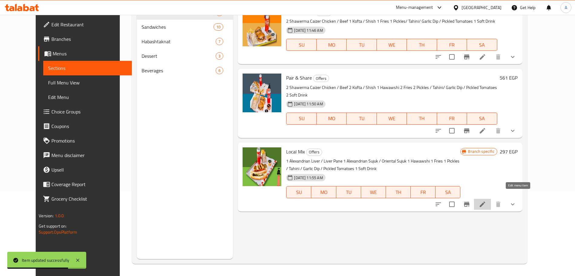
click at [485, 202] on icon at bounding box center [482, 204] width 5 height 5
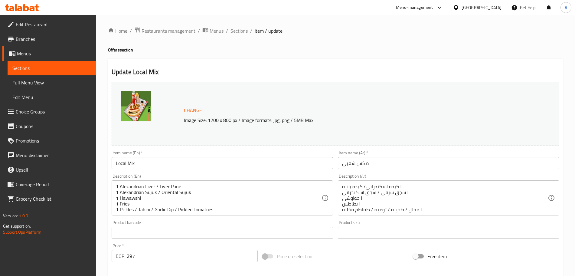
click at [243, 32] on span "Sections" at bounding box center [239, 30] width 17 height 7
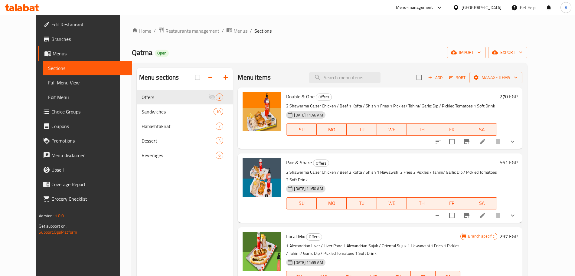
scroll to position [85, 0]
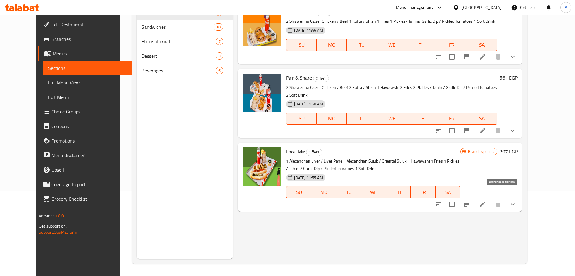
click at [471, 201] on icon "Branch-specific-item" at bounding box center [466, 204] width 7 height 7
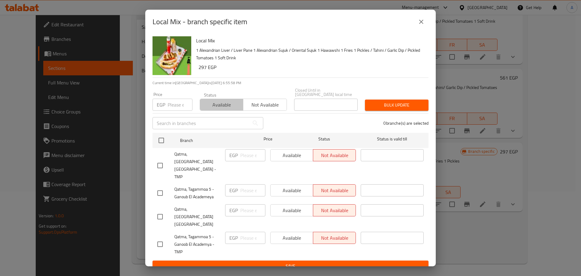
click at [232, 109] on span "Available" at bounding box center [221, 104] width 38 height 9
click at [160, 162] on input "checkbox" at bounding box center [160, 165] width 13 height 13
checkbox input "true"
click at [159, 210] on input "checkbox" at bounding box center [160, 216] width 13 height 13
checkbox input "true"
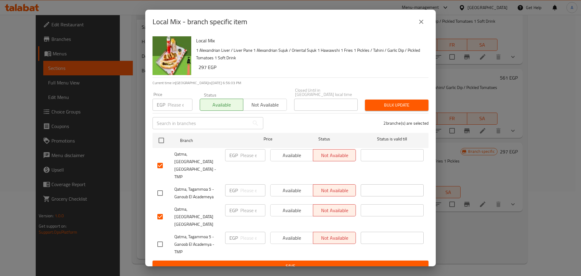
click at [413, 109] on span "Bulk update" at bounding box center [397, 105] width 54 height 8
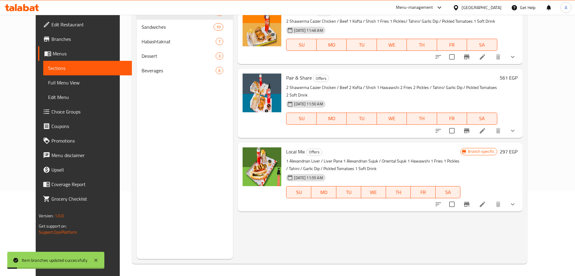
scroll to position [0, 0]
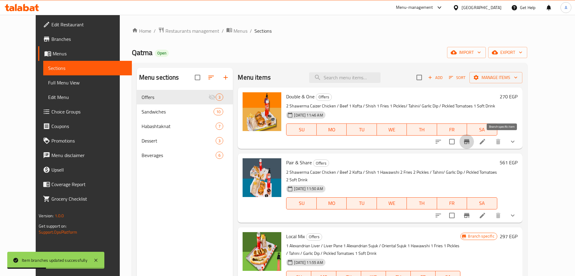
click at [470, 141] on icon "Branch-specific-item" at bounding box center [466, 141] width 5 height 5
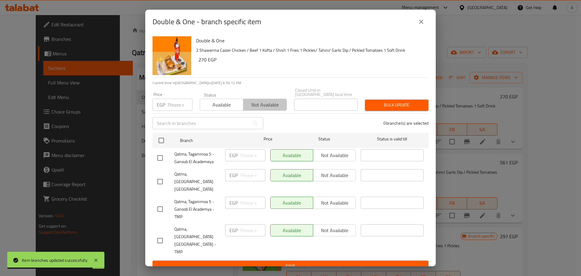
click at [274, 109] on span "Not available" at bounding box center [265, 104] width 38 height 9
click at [163, 206] on input "checkbox" at bounding box center [160, 209] width 13 height 13
checkbox input "true"
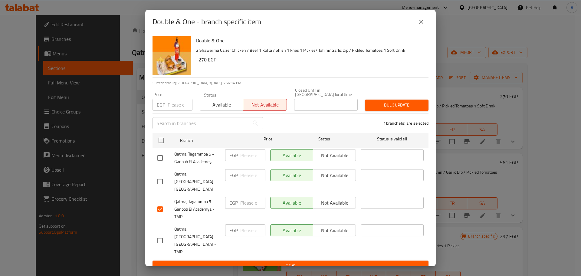
click at [159, 162] on input "checkbox" at bounding box center [160, 158] width 13 height 13
checkbox input "true"
click at [395, 109] on span "Bulk update" at bounding box center [397, 105] width 54 height 8
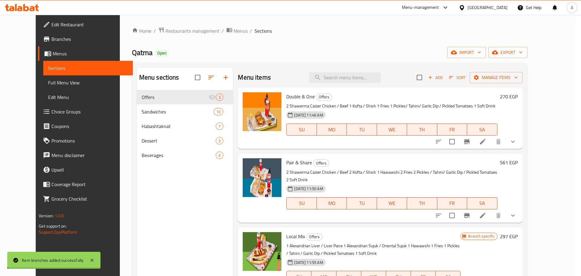
click at [554, 141] on div at bounding box center [290, 138] width 581 height 276
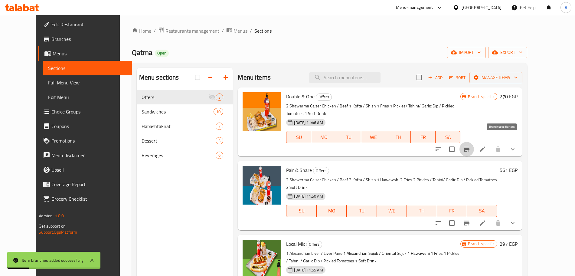
click at [470, 147] on icon "Branch-specific-item" at bounding box center [466, 149] width 5 height 5
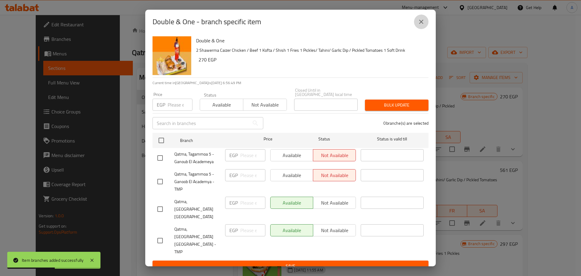
click at [420, 24] on icon "close" at bounding box center [421, 22] width 4 height 4
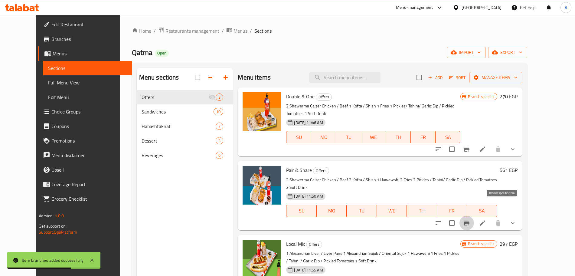
click at [470, 221] on icon "Branch-specific-item" at bounding box center [466, 223] width 5 height 5
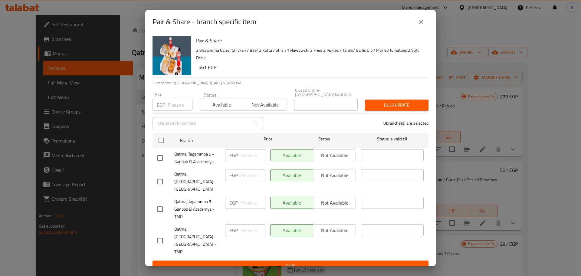
click at [281, 108] on span "Not available" at bounding box center [265, 104] width 38 height 9
click at [159, 164] on input "checkbox" at bounding box center [160, 158] width 13 height 13
checkbox input "true"
click at [162, 208] on input "checkbox" at bounding box center [160, 209] width 13 height 13
checkbox input "true"
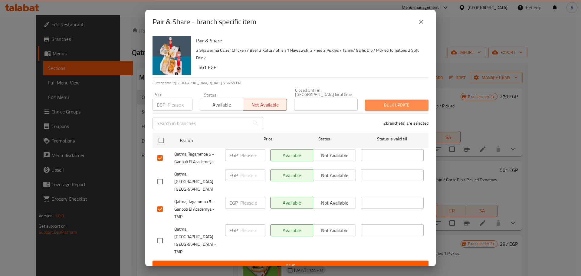
click at [394, 109] on span "Bulk update" at bounding box center [397, 105] width 54 height 8
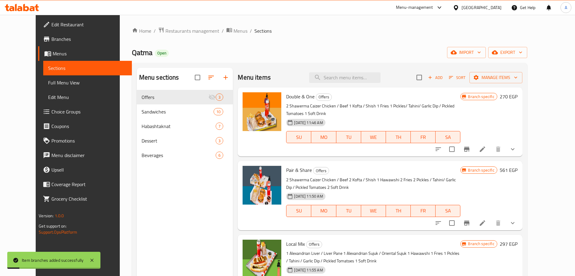
scroll to position [85, 0]
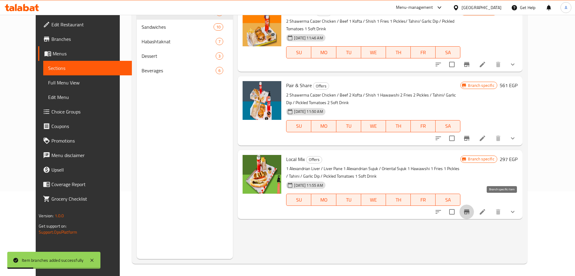
click at [470, 209] on icon "Branch-specific-item" at bounding box center [466, 211] width 5 height 5
click at [517, 208] on icon "show more" at bounding box center [512, 211] width 7 height 7
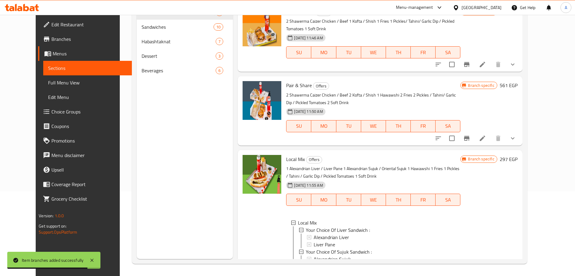
scroll to position [55, 0]
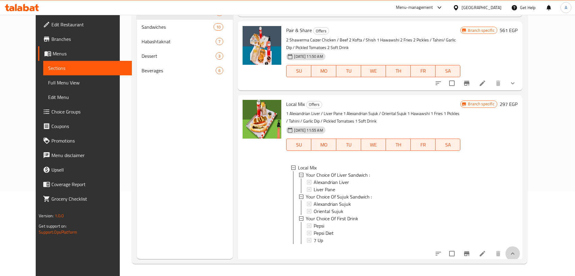
click at [520, 249] on button "show more" at bounding box center [513, 253] width 15 height 15
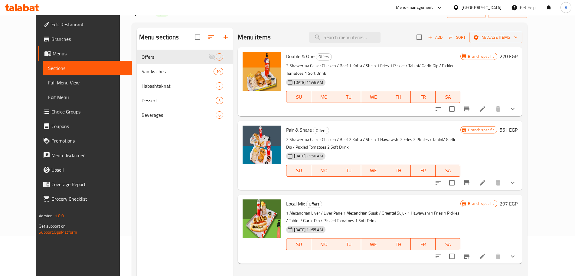
scroll to position [29, 0]
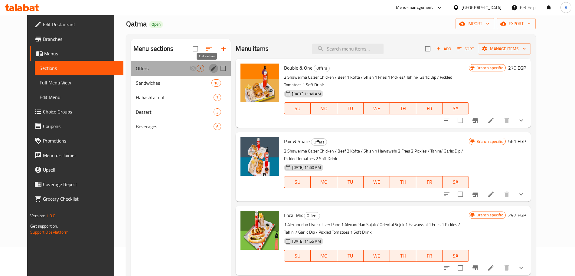
click at [210, 67] on icon "edit" at bounding box center [213, 68] width 7 height 7
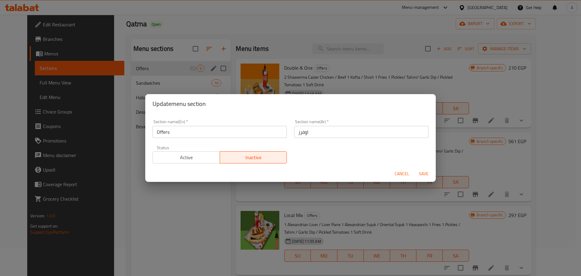
click at [199, 160] on span "Active" at bounding box center [186, 157] width 62 height 9
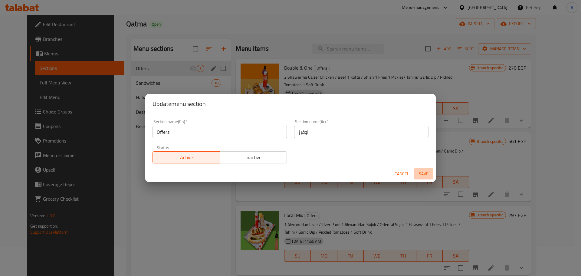
click at [426, 173] on span "Save" at bounding box center [423, 174] width 15 height 8
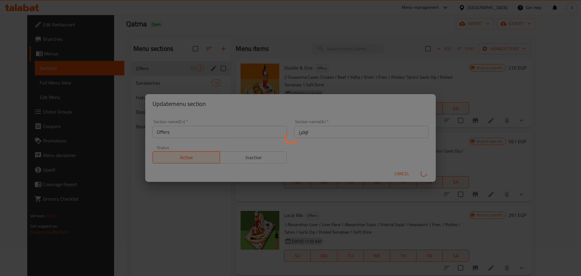
click at [441, 148] on div "Menu sections" at bounding box center [290, 138] width 581 height 276
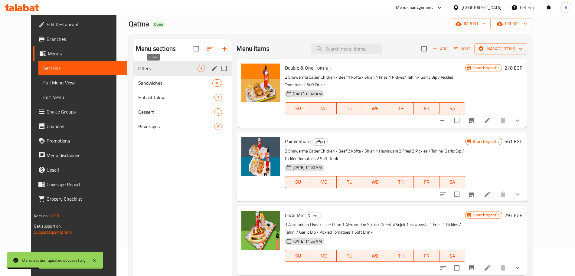
click at [165, 67] on span "Offers" at bounding box center [167, 68] width 59 height 7
click at [212, 68] on icon "edit" at bounding box center [214, 68] width 5 height 5
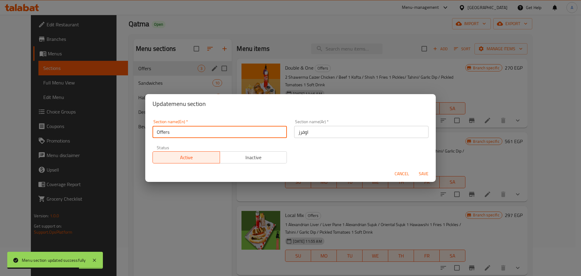
click at [157, 133] on input "Offers" at bounding box center [220, 132] width 134 height 12
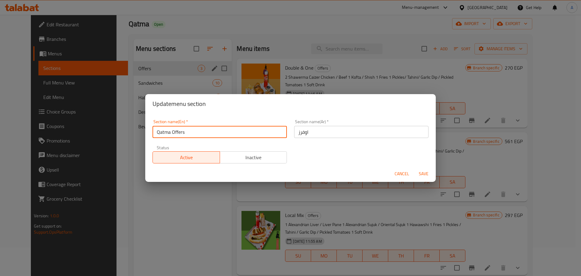
type input "Qatma Offers"
click at [308, 132] on input "اوفرز" at bounding box center [361, 132] width 134 height 12
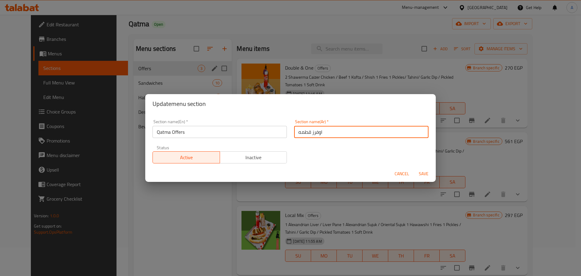
type input "اوفرز قطمه"
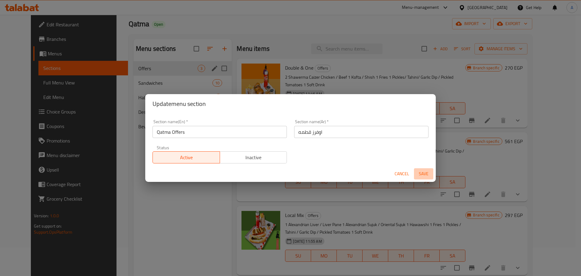
click at [424, 172] on span "Save" at bounding box center [423, 174] width 15 height 8
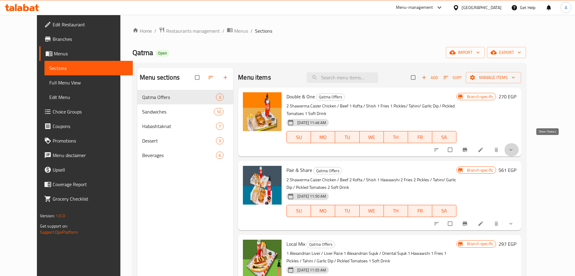
click at [514, 147] on icon "show more" at bounding box center [511, 150] width 6 height 6
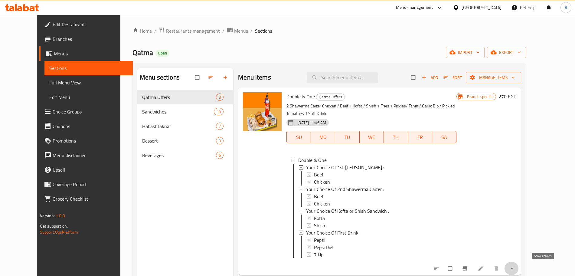
click at [515, 265] on icon "show more" at bounding box center [512, 268] width 6 height 6
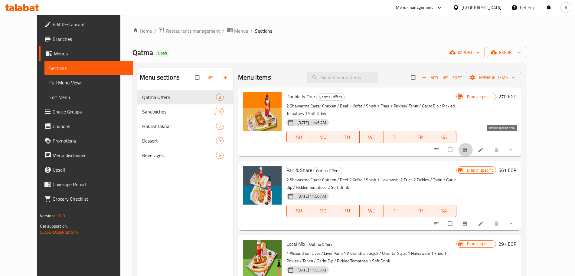
click at [473, 143] on button "Branch-specific-item" at bounding box center [466, 149] width 15 height 13
